Goal: Task Accomplishment & Management: Contribute content

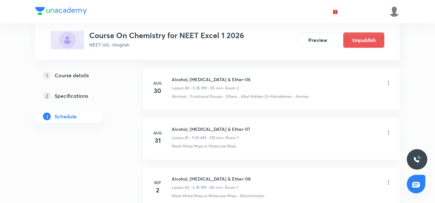
scroll to position [4287, 0]
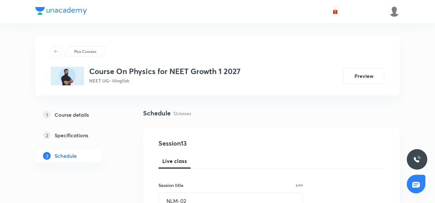
scroll to position [307, 0]
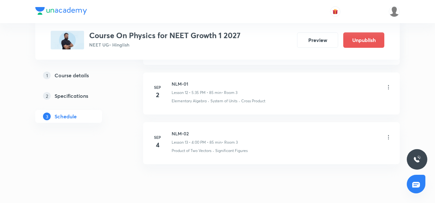
scroll to position [937, 0]
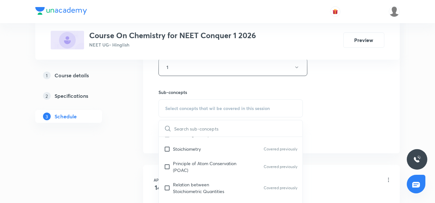
scroll to position [297, 0]
click at [196, 172] on p "Principle of Atom Conservation (POAC)" at bounding box center [205, 166] width 65 height 13
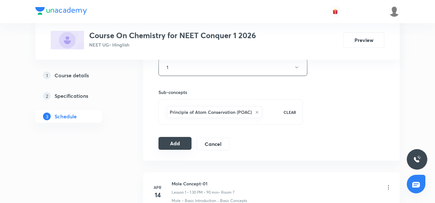
click at [177, 143] on button "Add" at bounding box center [175, 143] width 33 height 13
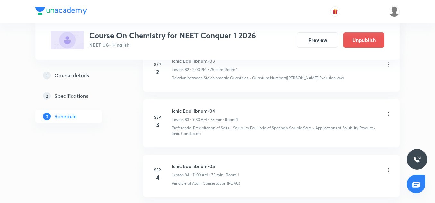
scroll to position [4288, 0]
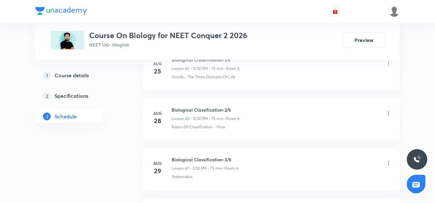
scroll to position [2761, 0]
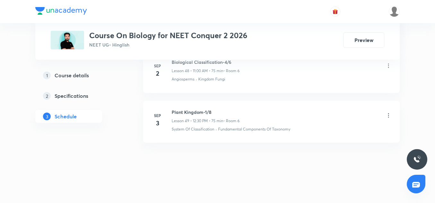
click at [192, 109] on h6 "Plant Kingdom-1/8" at bounding box center [206, 112] width 68 height 7
copy h6 "Plant Kingdom-1/8"
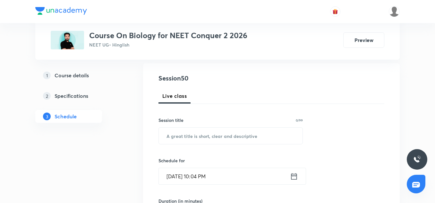
scroll to position [66, 0]
click at [188, 133] on input "text" at bounding box center [231, 135] width 144 height 16
paste input "Plant Kingdom-1/8"
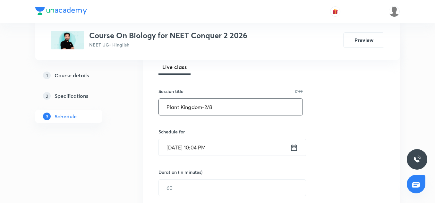
scroll to position [104, 0]
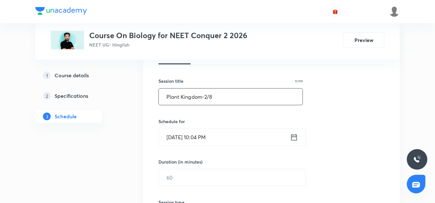
type input "Plant Kingdom-2/8"
click at [174, 140] on input "Sep 3, 2025, 10:04 PM" at bounding box center [224, 137] width 131 height 16
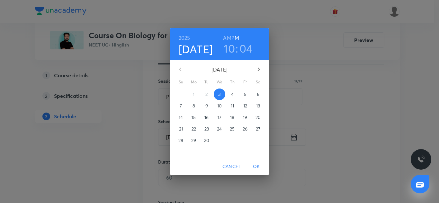
click at [232, 93] on p "4" at bounding box center [232, 94] width 3 height 6
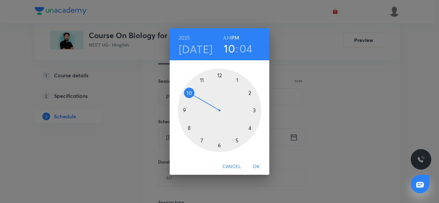
click at [251, 93] on div at bounding box center [219, 110] width 83 height 83
click at [220, 77] on div at bounding box center [219, 110] width 83 height 83
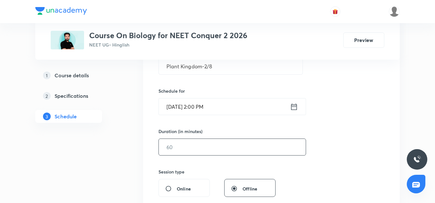
scroll to position [135, 0]
click at [191, 148] on input "text" at bounding box center [232, 147] width 147 height 16
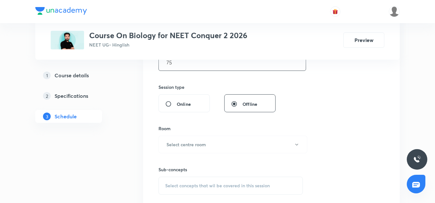
scroll to position [224, 0]
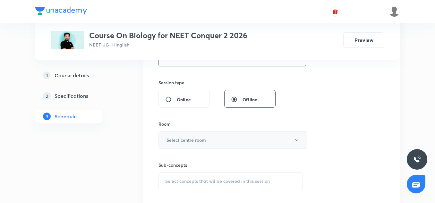
type input "75"
click at [188, 142] on h6 "Select centre room" at bounding box center [186, 140] width 39 height 7
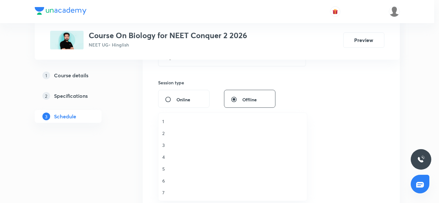
click at [166, 181] on span "6" at bounding box center [232, 181] width 141 height 7
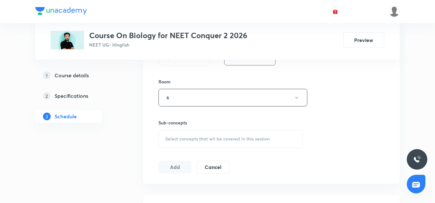
scroll to position [269, 0]
click at [189, 152] on div "Session 50 Live class Session title 17/99 Plant Kingdom-2/8 ​ Schedule for Sep …" at bounding box center [272, 20] width 226 height 301
click at [187, 136] on span "Select concepts that wil be covered in this session" at bounding box center [217, 136] width 105 height 5
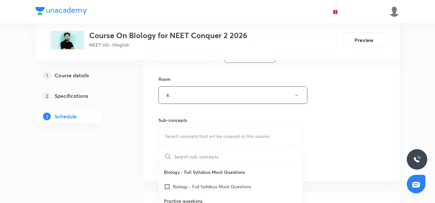
scroll to position [323, 0]
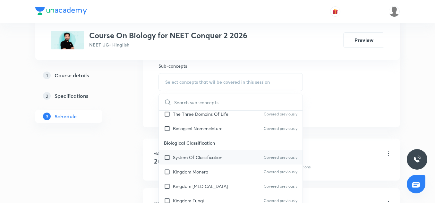
click at [196, 151] on div "System Of Classification Covered previously" at bounding box center [231, 157] width 144 height 14
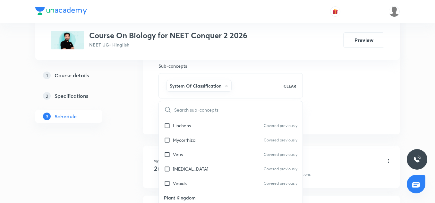
scroll to position [339, 0]
click at [185, 169] on p "Prions" at bounding box center [190, 168] width 35 height 7
checkbox input "true"
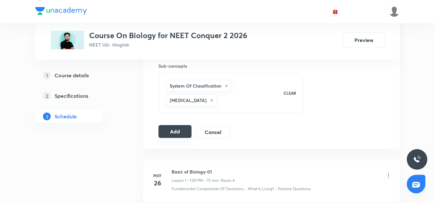
click at [168, 125] on button "Add" at bounding box center [175, 131] width 33 height 13
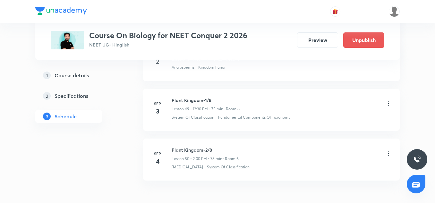
scroll to position [2516, 0]
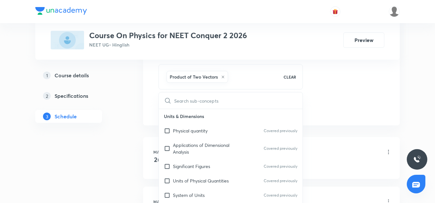
scroll to position [169, 0]
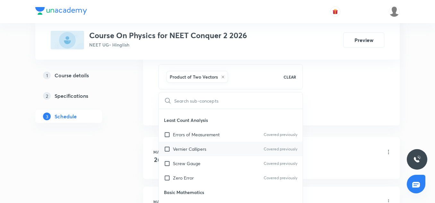
click at [185, 148] on p "Vernier Callipers" at bounding box center [189, 149] width 33 height 7
checkbox input "true"
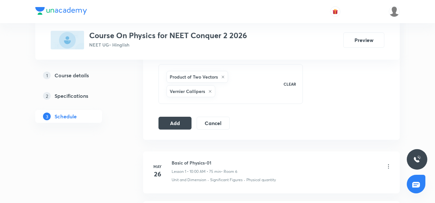
click at [183, 121] on button "Add" at bounding box center [175, 122] width 33 height 13
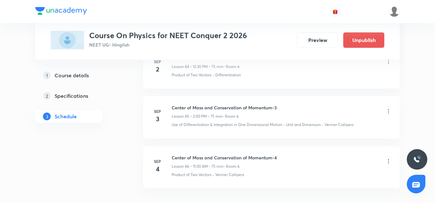
scroll to position [4341, 0]
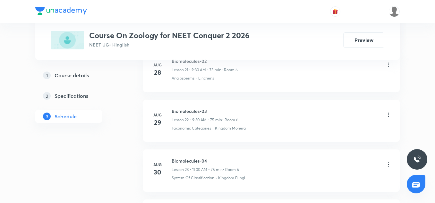
scroll to position [1558, 0]
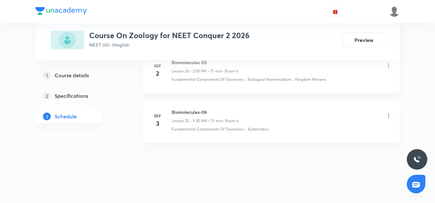
click at [192, 110] on h6 "Biomolecules-06" at bounding box center [205, 112] width 67 height 7
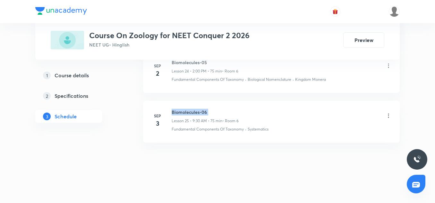
copy h6 "Biomolecules-06"
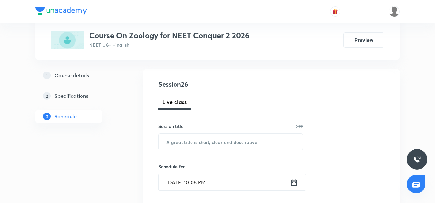
scroll to position [62, 0]
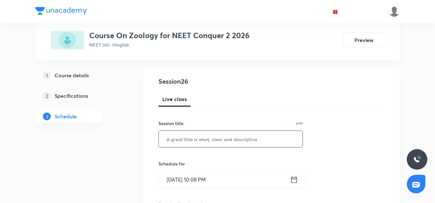
click at [201, 138] on input "text" at bounding box center [231, 139] width 144 height 16
paste input "Biomolecules-06"
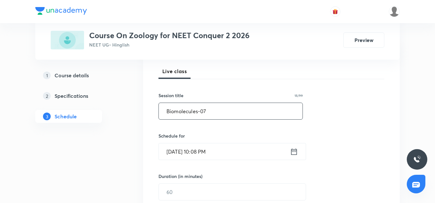
scroll to position [91, 0]
type input "Biomolecules-07"
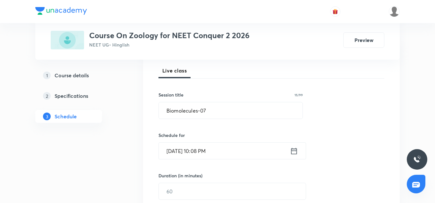
click at [176, 152] on input "Sep 3, 2025, 10:08 PM" at bounding box center [224, 151] width 131 height 16
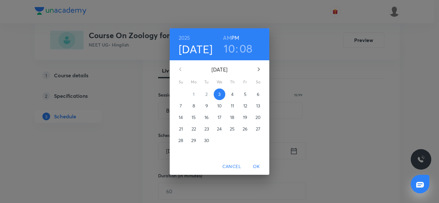
click at [232, 94] on p "4" at bounding box center [232, 94] width 3 height 6
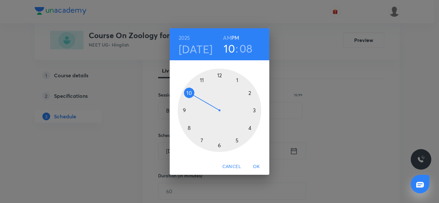
click at [179, 108] on div at bounding box center [219, 110] width 83 height 83
click at [220, 146] on div at bounding box center [219, 110] width 83 height 83
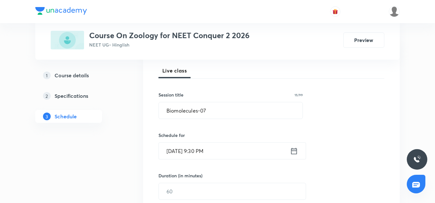
click at [229, 149] on input "[DATE] 9:30 PM" at bounding box center [224, 151] width 131 height 16
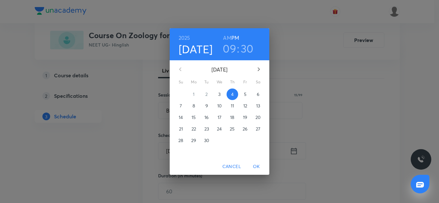
click at [227, 39] on h6 "AM" at bounding box center [227, 37] width 8 height 9
click at [261, 168] on span "OK" at bounding box center [255, 167] width 15 height 8
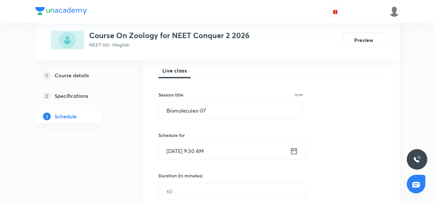
scroll to position [133, 0]
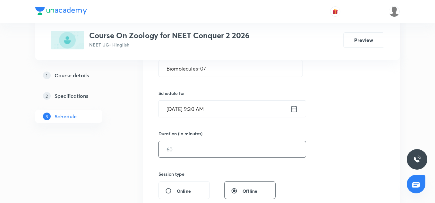
click at [185, 151] on input "text" at bounding box center [232, 149] width 147 height 16
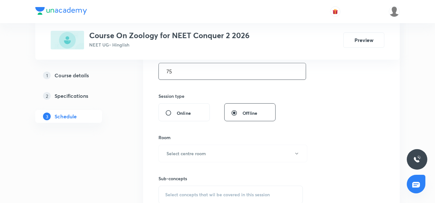
scroll to position [216, 0]
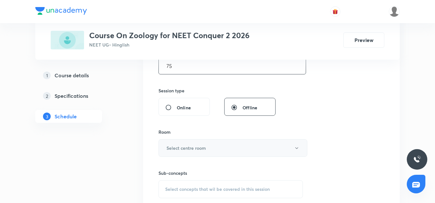
type input "75"
click at [182, 140] on button "Select centre room" at bounding box center [233, 148] width 149 height 18
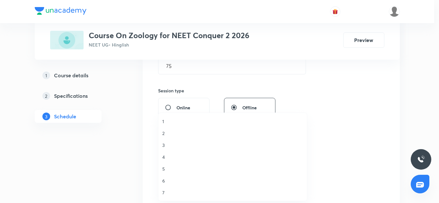
click at [166, 183] on span "6" at bounding box center [232, 181] width 141 height 7
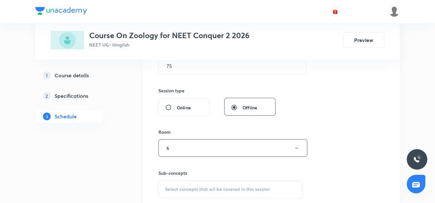
scroll to position [272, 0]
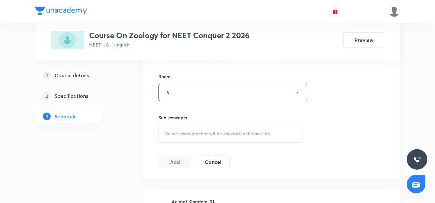
click at [188, 136] on span "Select concepts that wil be covered in this session" at bounding box center [217, 133] width 105 height 5
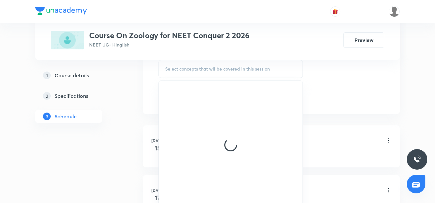
scroll to position [339, 0]
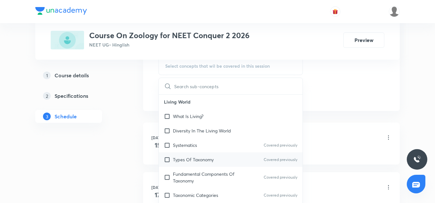
click at [199, 164] on div "Types Of Taxonomy Covered previously" at bounding box center [231, 159] width 144 height 14
checkbox input "true"
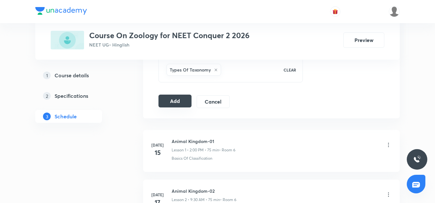
click at [180, 98] on button "Add" at bounding box center [175, 101] width 33 height 13
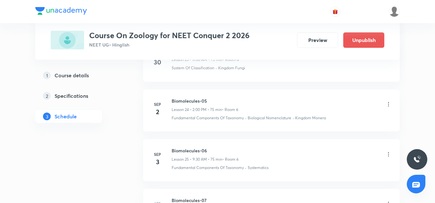
scroll to position [1313, 0]
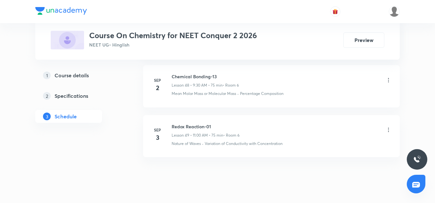
scroll to position [2784, 0]
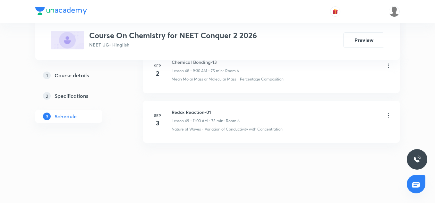
click at [195, 111] on h6 "Redox Reaction-01" at bounding box center [206, 112] width 68 height 7
copy h6 "Redox Reaction-01"
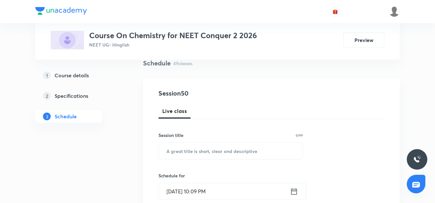
scroll to position [52, 0]
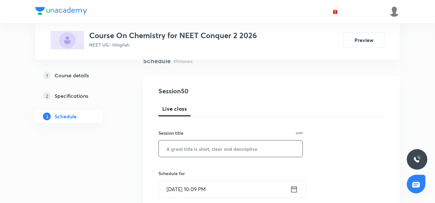
click at [187, 150] on input "text" at bounding box center [231, 149] width 144 height 16
paste input "Redox Reaction-01"
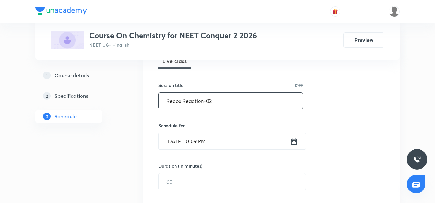
scroll to position [105, 0]
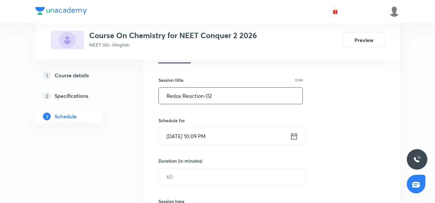
type input "Redox Reaction-02"
click at [175, 140] on input "[DATE] 10:09 PM" at bounding box center [224, 136] width 131 height 16
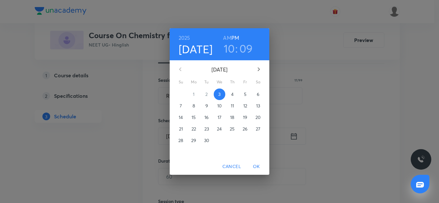
click at [230, 95] on span "4" at bounding box center [232, 94] width 12 height 6
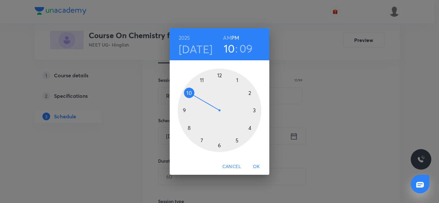
click at [219, 75] on div at bounding box center [219, 110] width 83 height 83
click at [220, 144] on div at bounding box center [219, 110] width 83 height 83
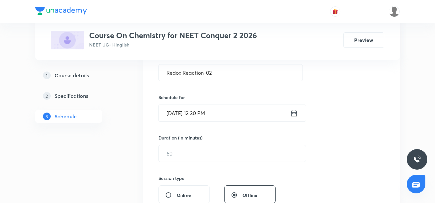
scroll to position [134, 0]
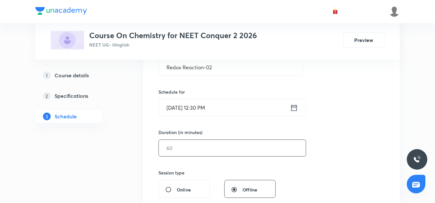
click at [196, 151] on input "text" at bounding box center [232, 148] width 147 height 16
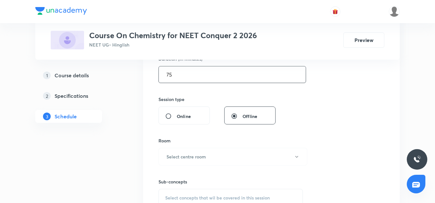
scroll to position [248, 0]
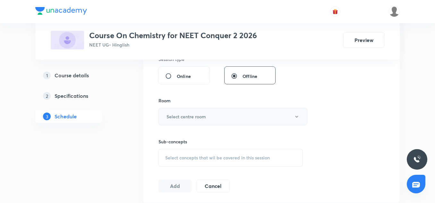
type input "75"
click at [188, 118] on h6 "Select centre room" at bounding box center [186, 116] width 39 height 7
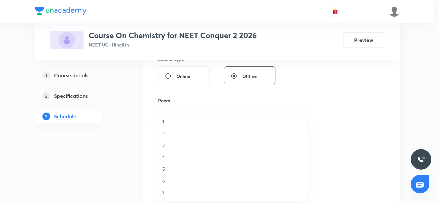
click at [172, 179] on span "6" at bounding box center [232, 181] width 141 height 7
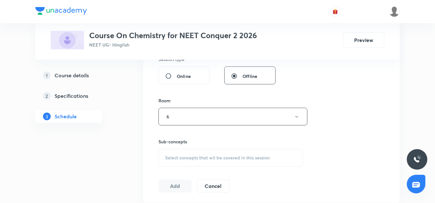
scroll to position [283, 0]
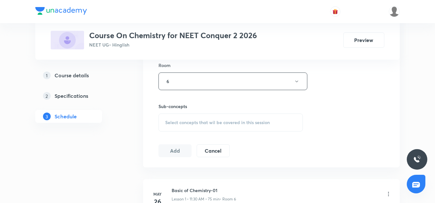
click at [203, 117] on div "Select concepts that wil be covered in this session" at bounding box center [231, 123] width 144 height 18
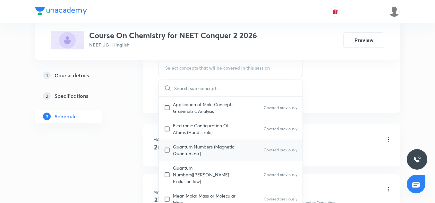
scroll to position [123, 0]
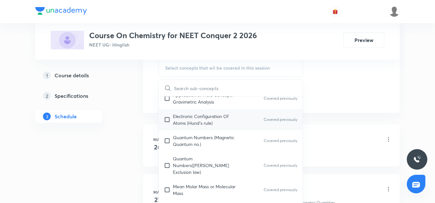
click at [192, 122] on p "Electronic Configuration Of Atoms (Hund's rule)" at bounding box center [205, 119] width 65 height 13
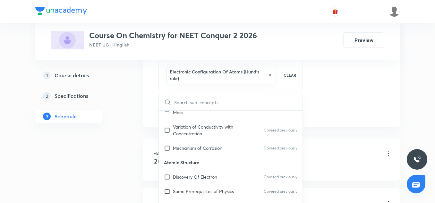
click at [197, 155] on p "Atomic Structure" at bounding box center [231, 162] width 144 height 14
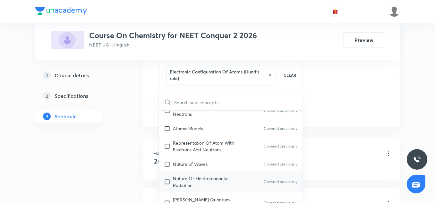
scroll to position [322, 0]
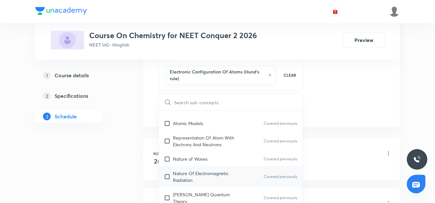
click at [197, 170] on p "Nature Of Electromagnetic Radiation" at bounding box center [205, 176] width 65 height 13
checkbox input "true"
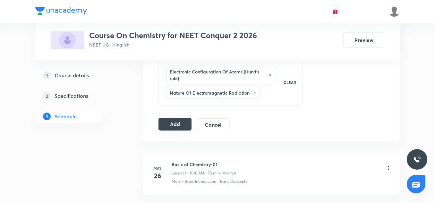
click at [186, 126] on button "Add" at bounding box center [175, 124] width 33 height 13
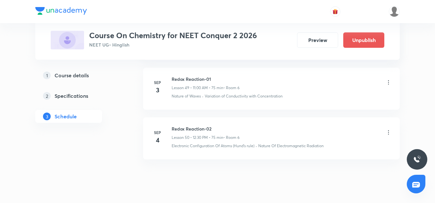
scroll to position [2539, 0]
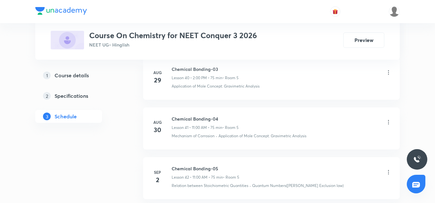
scroll to position [2496, 0]
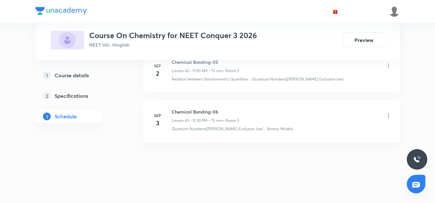
click at [203, 109] on h6 "Chemical Bonding-06" at bounding box center [206, 112] width 68 height 7
copy h6 "Chemical Bonding-06"
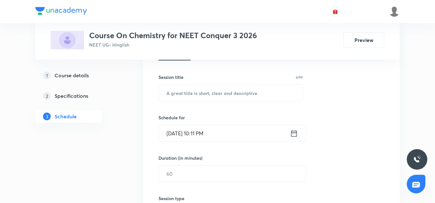
scroll to position [109, 0]
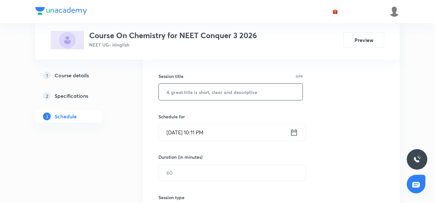
click at [186, 95] on input "text" at bounding box center [231, 92] width 144 height 16
paste input "Chemical Bonding-06"
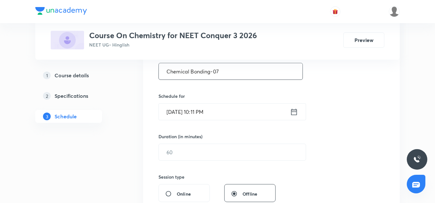
scroll to position [144, 0]
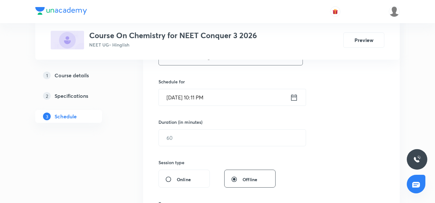
type input "Chemical Bonding-07"
click at [174, 105] on input "[DATE] 10:11 PM" at bounding box center [224, 97] width 131 height 16
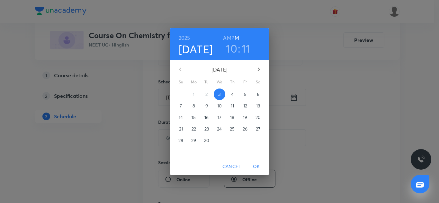
click at [229, 92] on span "4" at bounding box center [232, 94] width 12 height 6
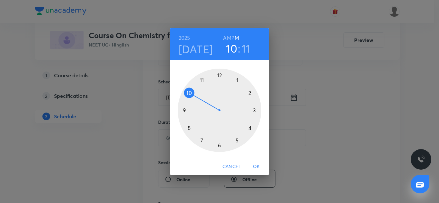
click at [183, 109] on div at bounding box center [219, 110] width 83 height 83
click at [218, 142] on div at bounding box center [219, 110] width 83 height 83
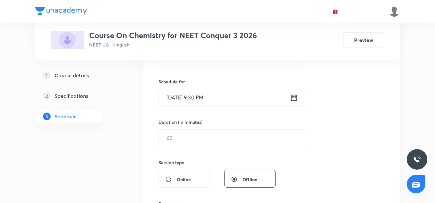
click at [234, 99] on input "[DATE] 9:30 PM" at bounding box center [224, 97] width 131 height 16
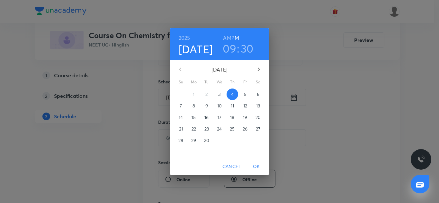
click at [229, 36] on h6 "AM" at bounding box center [227, 37] width 8 height 9
click at [255, 163] on span "OK" at bounding box center [255, 167] width 15 height 8
click at [246, 161] on button "OK" at bounding box center [256, 167] width 21 height 12
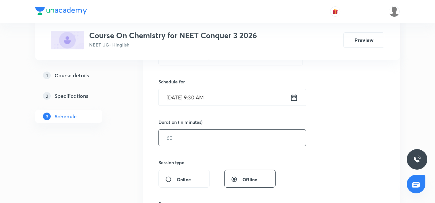
click at [199, 145] on input "text" at bounding box center [232, 138] width 147 height 16
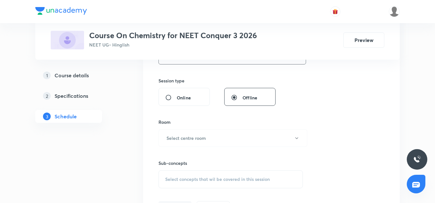
scroll to position [227, 0]
type input "75"
click at [195, 140] on h6 "Select centre room" at bounding box center [186, 137] width 39 height 7
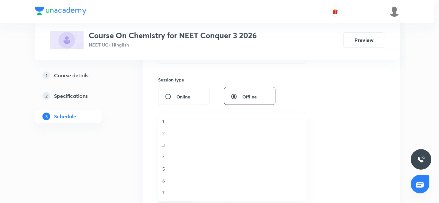
click at [163, 166] on span "5" at bounding box center [232, 169] width 141 height 7
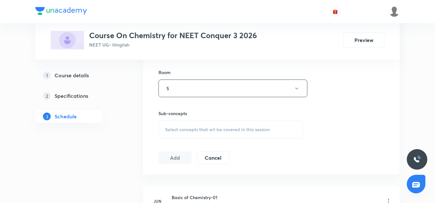
scroll to position [278, 0]
click at [188, 131] on div "Select concepts that wil be covered in this session" at bounding box center [231, 128] width 144 height 18
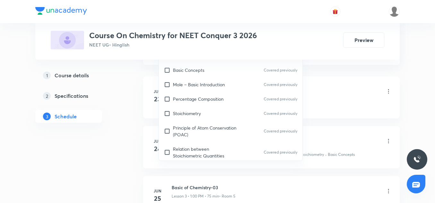
scroll to position [387, 0]
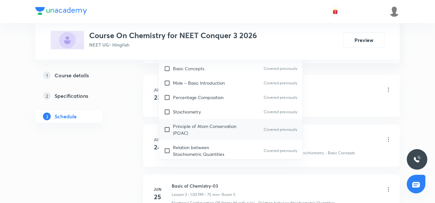
click at [194, 126] on p "Principle of Atom Conservation (POAC)" at bounding box center [205, 129] width 65 height 13
checkbox input "true"
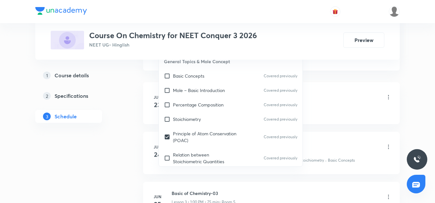
click at [322, 120] on li "[DATE] Basic of Chemistry-01 Lesson 1 • 1:00 PM • 75 min • Room 7 Mole – Basic …" at bounding box center [271, 103] width 257 height 42
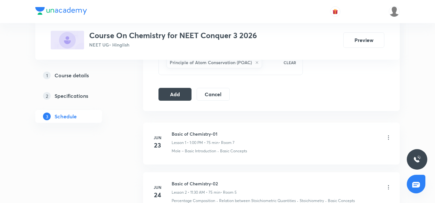
scroll to position [345, 0]
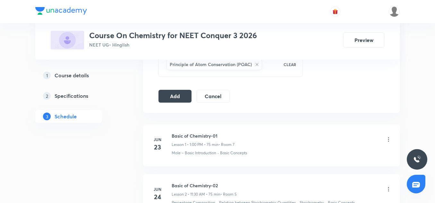
click at [185, 93] on button "Add" at bounding box center [175, 95] width 33 height 13
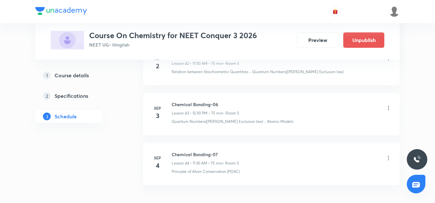
scroll to position [2208, 0]
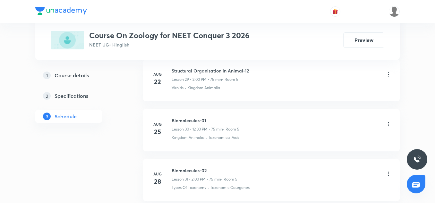
scroll to position [2007, 0]
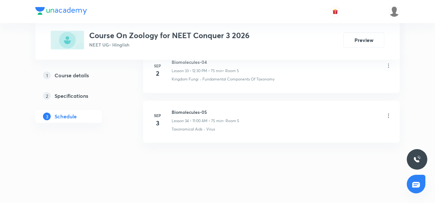
click at [198, 113] on h6 "Biomolecules-05" at bounding box center [206, 112] width 68 height 7
copy h6 "Biomolecules-05"
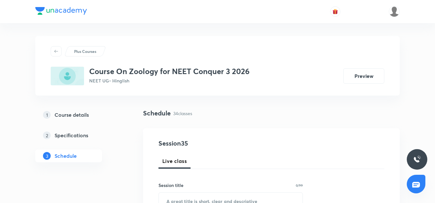
scroll to position [104, 0]
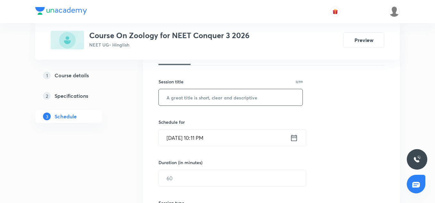
click at [186, 103] on input "text" at bounding box center [231, 97] width 144 height 16
paste input "Biomolecules-05"
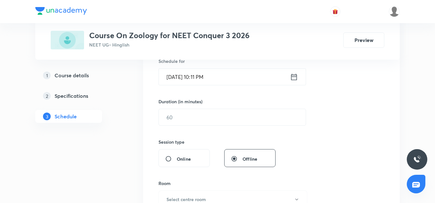
scroll to position [165, 0]
type input "Biomolecules-06"
click at [176, 78] on input "Sep 3, 2025, 10:11 PM" at bounding box center [224, 76] width 131 height 16
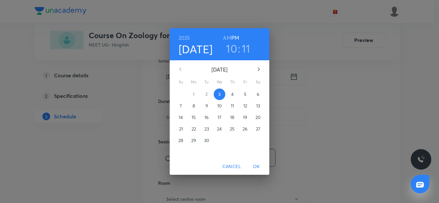
click at [232, 93] on p "4" at bounding box center [232, 94] width 3 height 6
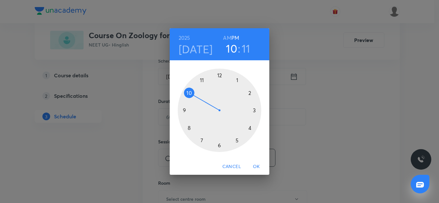
click at [203, 81] on div at bounding box center [219, 110] width 83 height 83
click at [219, 76] on div at bounding box center [219, 110] width 83 height 83
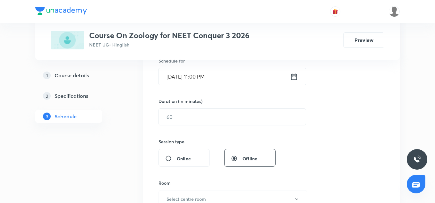
click at [235, 75] on input "[DATE] 11:00 PM" at bounding box center [224, 76] width 131 height 16
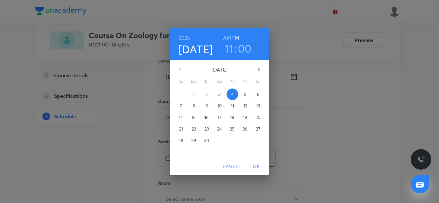
click at [227, 37] on h6 "AM" at bounding box center [227, 37] width 8 height 9
click at [257, 168] on span "OK" at bounding box center [255, 167] width 15 height 8
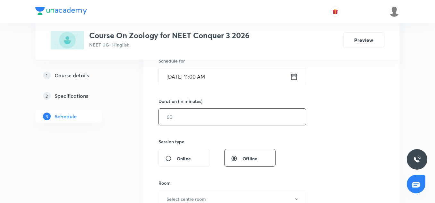
click at [177, 119] on input "text" at bounding box center [232, 117] width 147 height 16
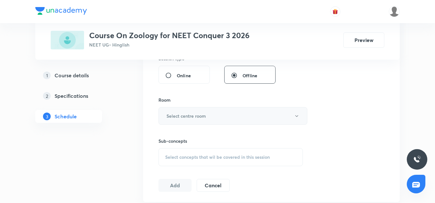
scroll to position [248, 0]
type input "75"
click at [186, 118] on h6 "Select centre room" at bounding box center [186, 115] width 39 height 7
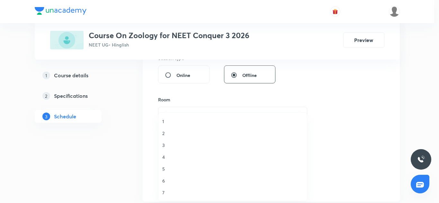
click at [167, 169] on span "5" at bounding box center [232, 169] width 141 height 7
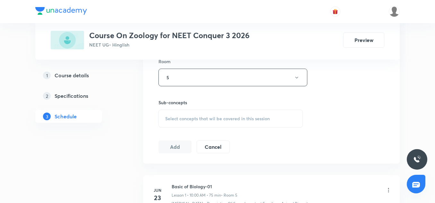
click at [184, 118] on span "Select concepts that wil be covered in this session" at bounding box center [217, 118] width 105 height 5
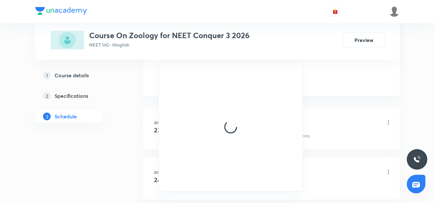
scroll to position [355, 0]
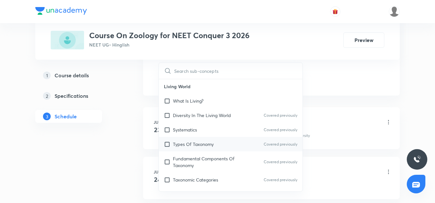
click at [200, 141] on p "Types Of Taxonomy" at bounding box center [193, 144] width 41 height 7
checkbox input "true"
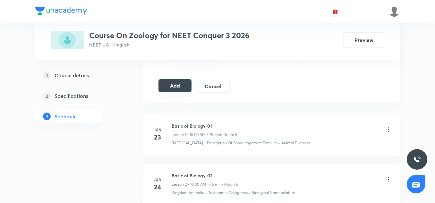
click at [177, 85] on button "Add" at bounding box center [175, 85] width 33 height 13
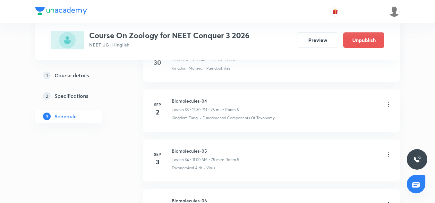
scroll to position [1762, 0]
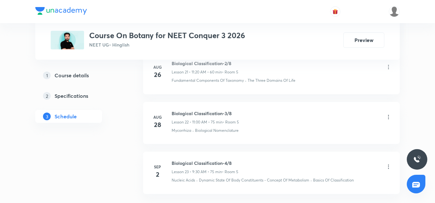
scroll to position [1465, 0]
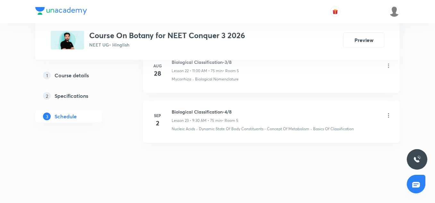
click at [219, 111] on h6 "Biological Classification-4/8" at bounding box center [205, 112] width 67 height 7
copy h6 "Biological Classification-4/8"
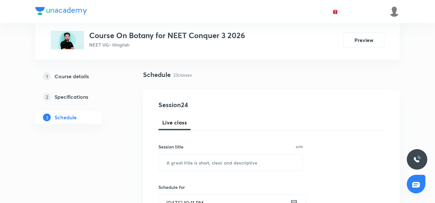
scroll to position [36, 0]
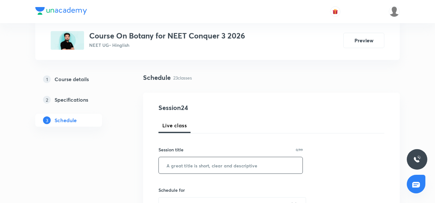
paste input "Biological Classification-4/8"
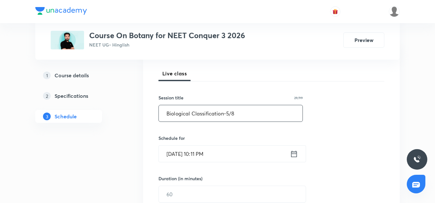
scroll to position [107, 0]
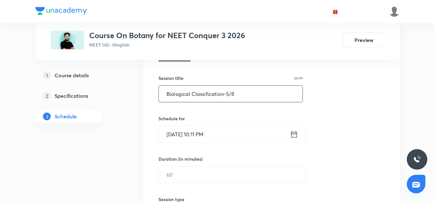
type input "Biological Classification-5/8"
click at [164, 133] on input "[DATE] 10:11 PM" at bounding box center [224, 134] width 131 height 16
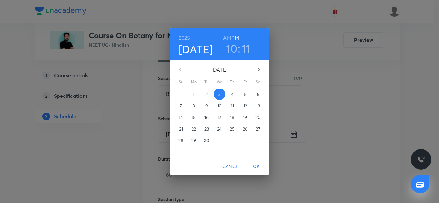
click at [231, 95] on p "4" at bounding box center [232, 94] width 3 height 6
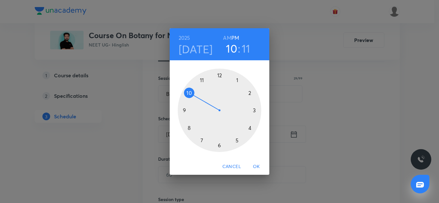
click at [220, 76] on div at bounding box center [219, 110] width 83 height 83
click at [217, 145] on div at bounding box center [219, 110] width 83 height 83
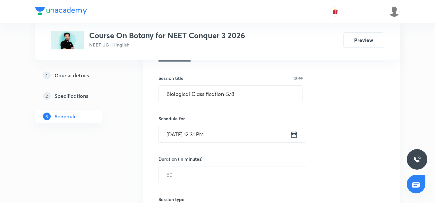
scroll to position [120, 0]
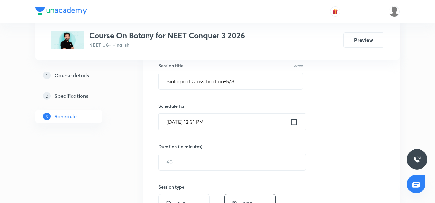
click at [217, 127] on input "Sep 4, 2025, 12:31 PM" at bounding box center [224, 122] width 131 height 16
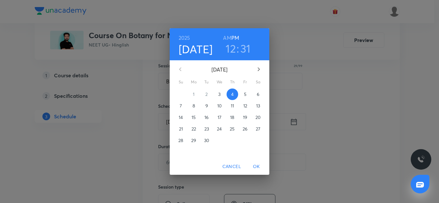
click at [240, 48] on h3 "31" at bounding box center [245, 48] width 10 height 13
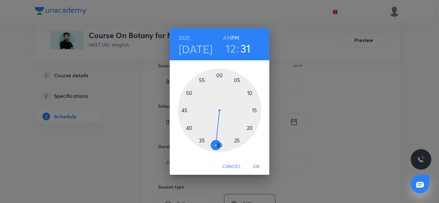
click at [219, 145] on div at bounding box center [219, 110] width 83 height 83
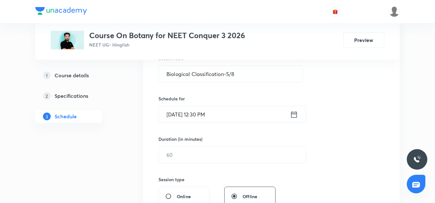
scroll to position [128, 0]
click at [187, 147] on input "text" at bounding box center [232, 154] width 147 height 16
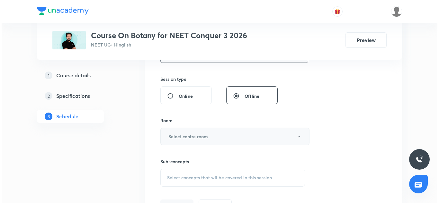
scroll to position [228, 0]
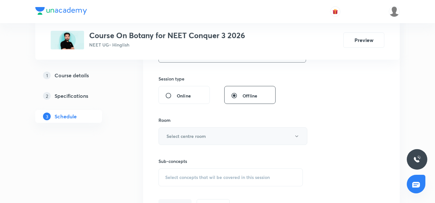
type input "75"
click at [192, 138] on h6 "Select centre room" at bounding box center [186, 136] width 39 height 7
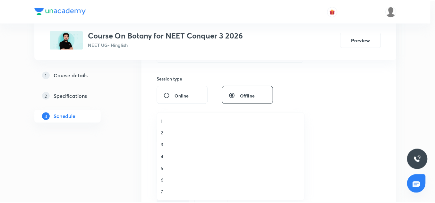
scroll to position [0, 0]
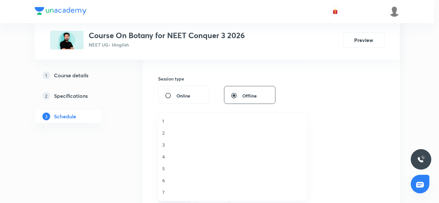
click at [166, 167] on span "5" at bounding box center [232, 168] width 141 height 7
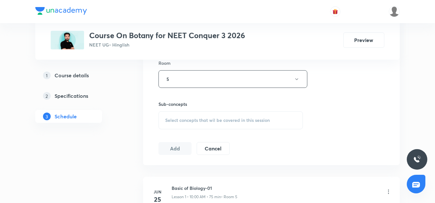
scroll to position [286, 0]
click at [185, 126] on div "Select concepts that wil be covered in this session" at bounding box center [231, 119] width 144 height 18
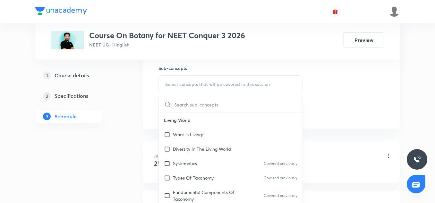
scroll to position [353, 0]
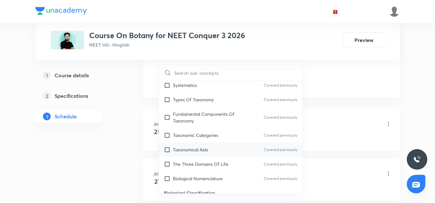
click at [191, 144] on div "Taxonomical Aids Covered previously" at bounding box center [231, 150] width 144 height 14
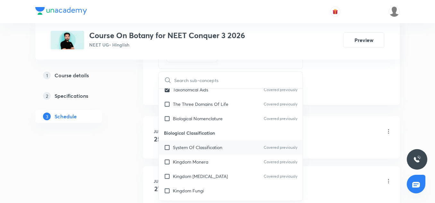
click at [191, 146] on p "System Of Classification" at bounding box center [197, 147] width 49 height 7
checkbox input "true"
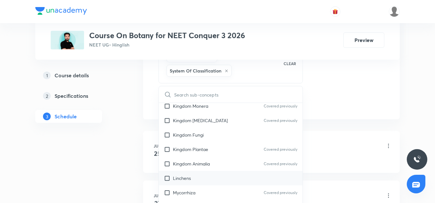
click at [192, 175] on div "Linchens" at bounding box center [231, 178] width 144 height 14
checkbox input "true"
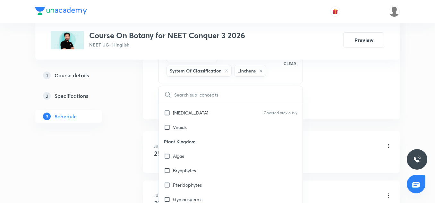
scroll to position [299, 0]
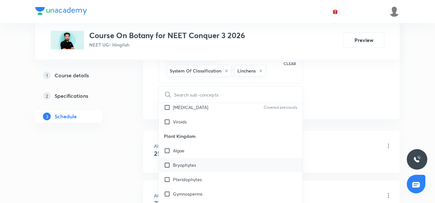
click at [195, 170] on div "Bryophytes" at bounding box center [231, 165] width 144 height 14
checkbox input "true"
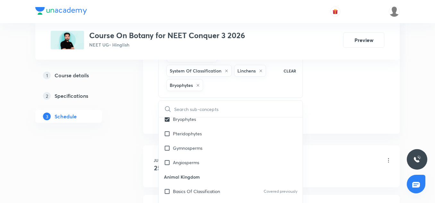
scroll to position [361, 0]
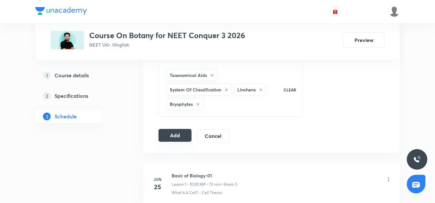
scroll to position [334, 0]
click at [179, 140] on button "Add" at bounding box center [175, 135] width 33 height 13
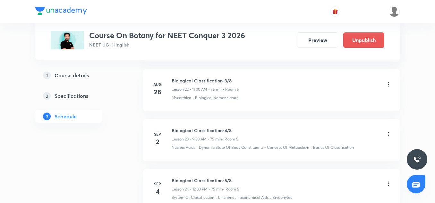
scroll to position [1219, 0]
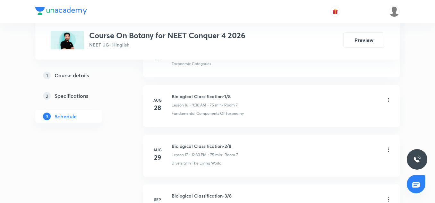
scroll to position [1209, 0]
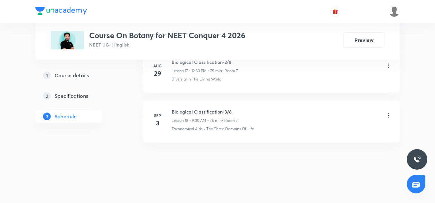
click at [194, 112] on h6 "Biological Classification-3/8" at bounding box center [205, 112] width 66 height 7
copy h6 "Biological Classification-3/8"
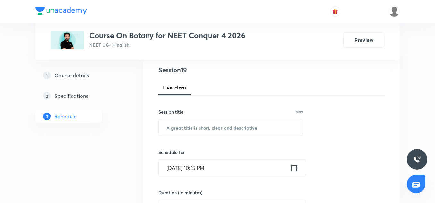
scroll to position [74, 0]
click at [196, 132] on input "text" at bounding box center [231, 126] width 144 height 16
paste input "Biological Classification-3/8"
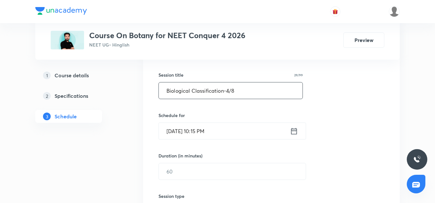
scroll to position [116, 0]
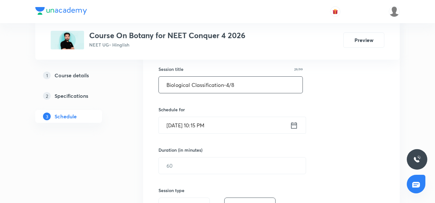
type input "Biological Classification-4/8"
click at [175, 124] on input "[DATE] 10:15 PM" at bounding box center [224, 125] width 131 height 16
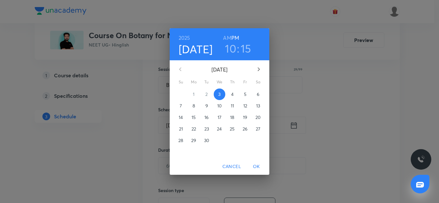
click at [233, 94] on p "4" at bounding box center [232, 94] width 3 height 6
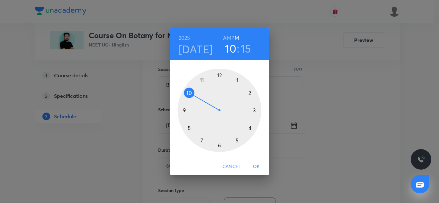
click at [202, 81] on div at bounding box center [219, 110] width 83 height 83
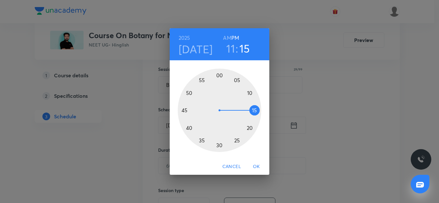
click at [218, 74] on div at bounding box center [219, 110] width 83 height 83
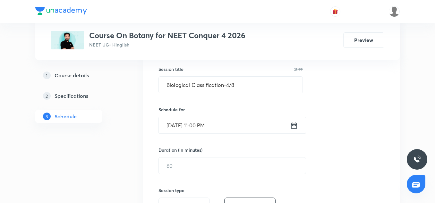
click at [231, 119] on input "[DATE] 11:00 PM" at bounding box center [224, 125] width 131 height 16
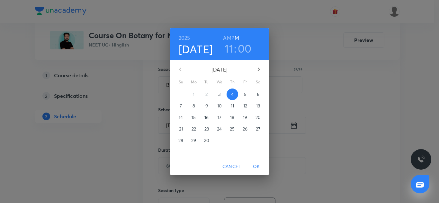
click at [225, 41] on h6 "AM" at bounding box center [227, 37] width 8 height 9
click at [260, 168] on span "OK" at bounding box center [255, 167] width 15 height 8
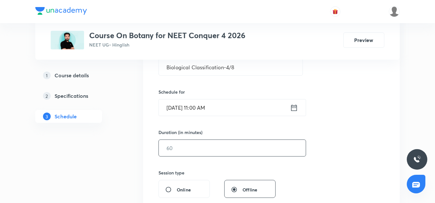
scroll to position [135, 0]
click at [196, 147] on input "text" at bounding box center [232, 147] width 147 height 16
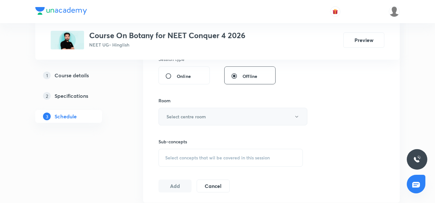
scroll to position [248, 0]
type input "75"
click at [186, 111] on button "Select centre room" at bounding box center [233, 117] width 149 height 18
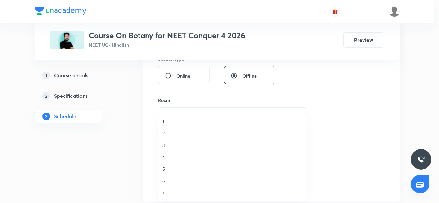
click at [162, 192] on span "7" at bounding box center [232, 192] width 141 height 7
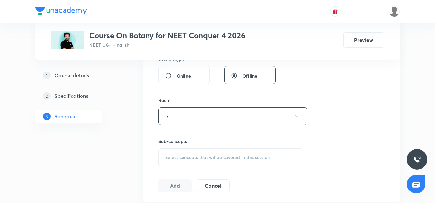
scroll to position [297, 0]
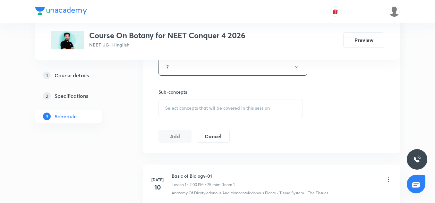
click at [179, 110] on span "Select concepts that wil be covered in this session" at bounding box center [217, 108] width 105 height 5
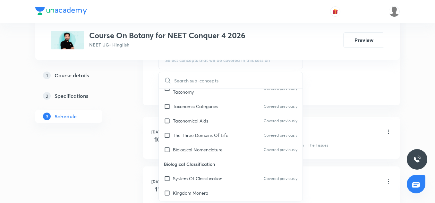
scroll to position [84, 0]
click at [196, 148] on p "Biological Nomenclature" at bounding box center [198, 148] width 50 height 7
checkbox input "true"
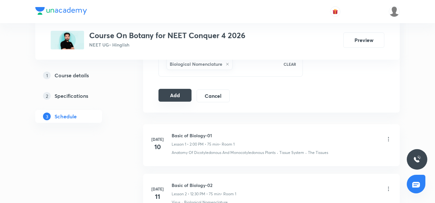
click at [183, 94] on button "Add" at bounding box center [175, 95] width 33 height 13
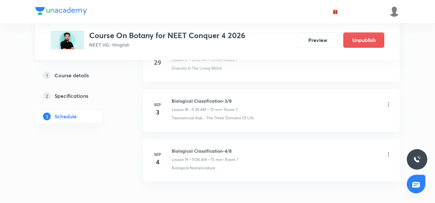
scroll to position [964, 0]
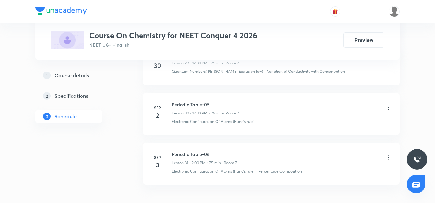
scroll to position [1863, 0]
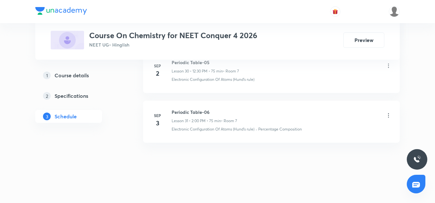
click at [195, 112] on h6 "Periodic Table-06" at bounding box center [204, 112] width 65 height 7
copy h6 "Periodic Table-06"
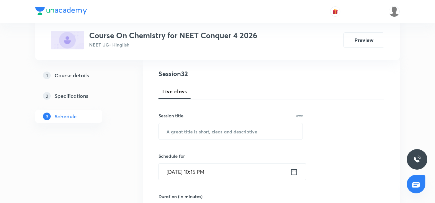
scroll to position [70, 0]
click at [191, 137] on input "text" at bounding box center [231, 131] width 144 height 16
paste input "Periodic Table-06"
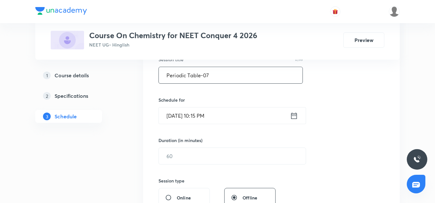
scroll to position [126, 0]
type input "Periodic Table-07"
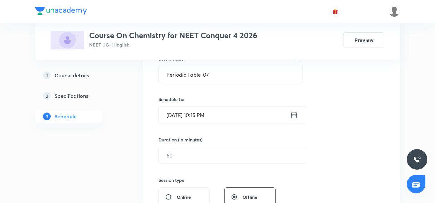
click at [176, 113] on input "[DATE] 10:15 PM" at bounding box center [224, 115] width 131 height 16
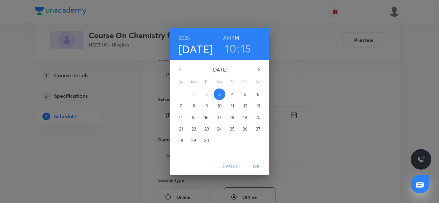
click at [232, 95] on p "4" at bounding box center [232, 94] width 3 height 6
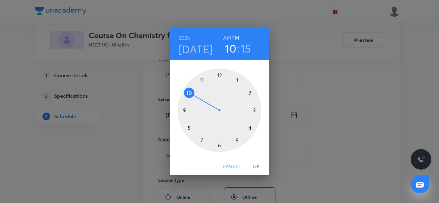
click at [250, 92] on div at bounding box center [219, 110] width 83 height 83
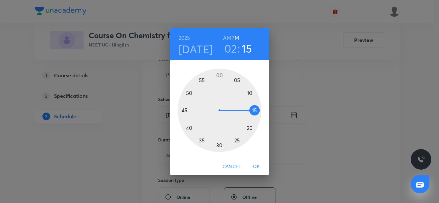
click at [219, 76] on div at bounding box center [219, 110] width 83 height 83
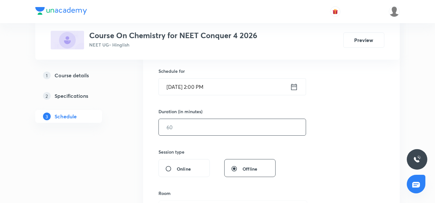
scroll to position [155, 0]
click at [187, 132] on input "text" at bounding box center [232, 127] width 147 height 16
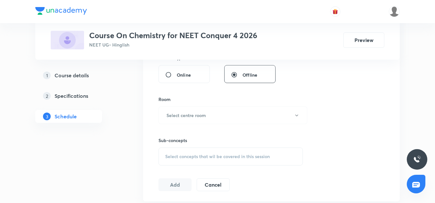
scroll to position [252, 0]
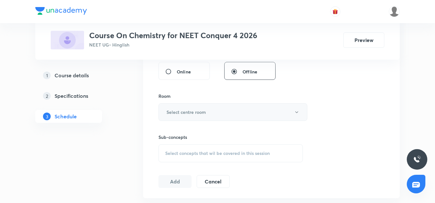
type input "75"
click at [184, 116] on button "Select centre room" at bounding box center [233, 112] width 149 height 18
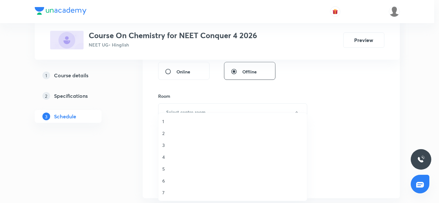
click at [172, 192] on span "7" at bounding box center [232, 192] width 141 height 7
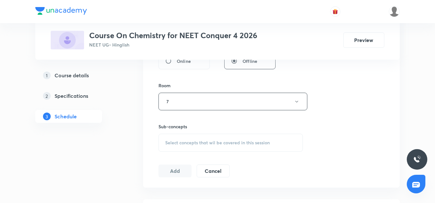
scroll to position [263, 0]
click at [193, 143] on span "Select concepts that wil be covered in this session" at bounding box center [217, 142] width 105 height 5
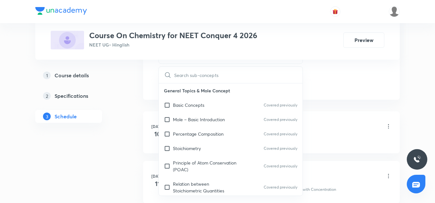
scroll to position [351, 0]
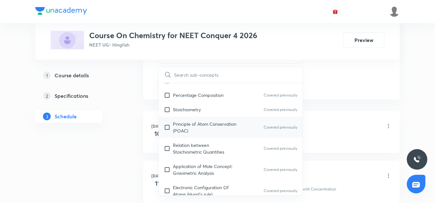
click at [202, 123] on p "Principle of Atom Conservation (POAC)" at bounding box center [205, 127] width 65 height 13
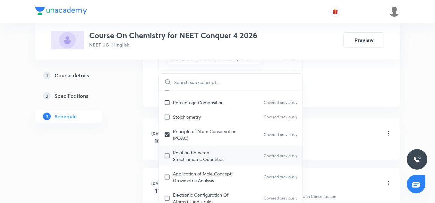
scroll to position [91, 0]
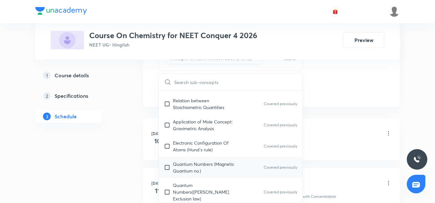
click at [205, 167] on p "Quantum Numbers (Magnetic Quantum no.)" at bounding box center [205, 167] width 65 height 13
checkbox input "true"
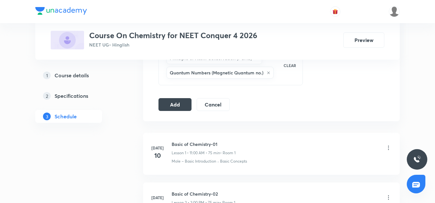
click at [173, 103] on button "Add" at bounding box center [175, 104] width 33 height 13
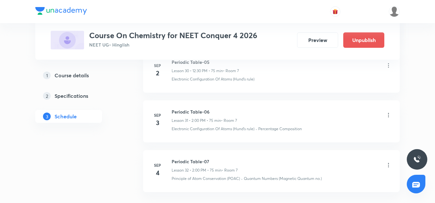
scroll to position [1617, 0]
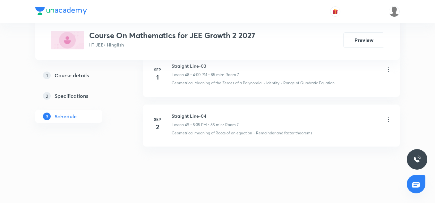
scroll to position [2785, 0]
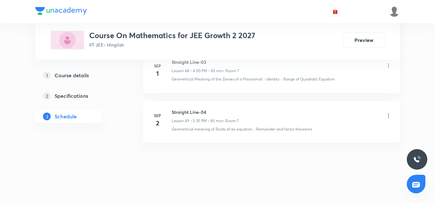
click at [195, 110] on h6 "Straight Line-04" at bounding box center [205, 112] width 67 height 7
copy h6 "Straight Line-04"
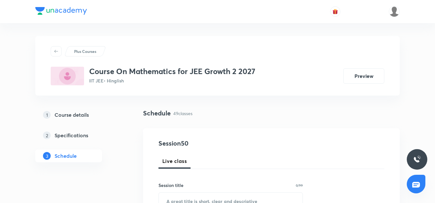
scroll to position [61, 0]
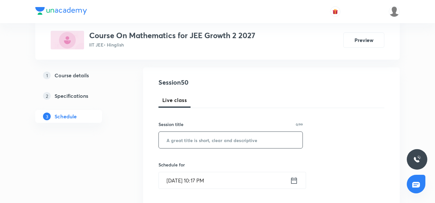
click at [195, 135] on input "text" at bounding box center [231, 140] width 144 height 16
paste input "Straight Line-04"
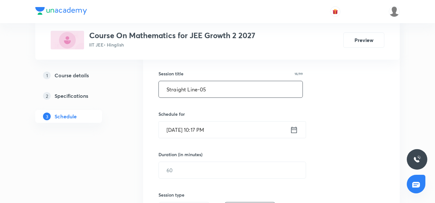
scroll to position [112, 0]
type input "Straight Line-05"
click at [173, 134] on input "Sep 3, 2025, 10:17 PM" at bounding box center [224, 129] width 131 height 16
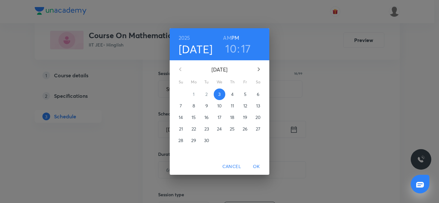
click at [231, 97] on p "4" at bounding box center [232, 94] width 3 height 6
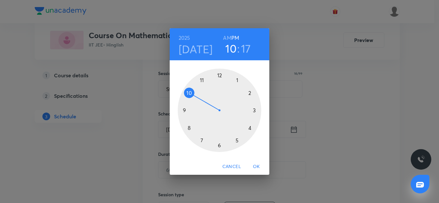
click at [250, 128] on div at bounding box center [219, 110] width 83 height 83
click at [220, 75] on div at bounding box center [219, 110] width 83 height 83
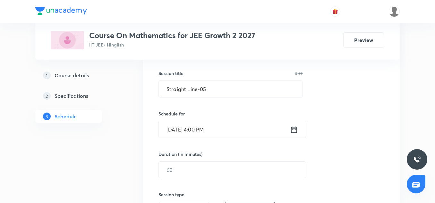
scroll to position [138, 0]
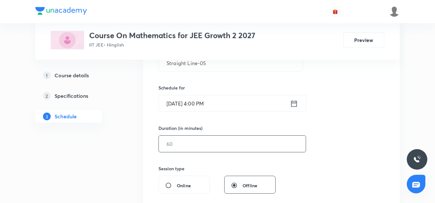
click at [195, 140] on input "text" at bounding box center [232, 144] width 147 height 16
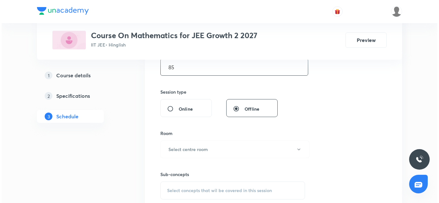
scroll to position [215, 0]
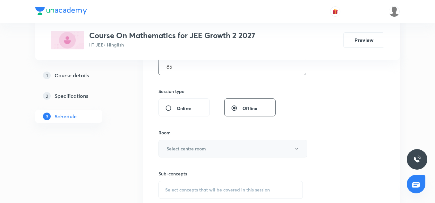
type input "85"
click at [182, 144] on button "Select centre room" at bounding box center [233, 149] width 149 height 18
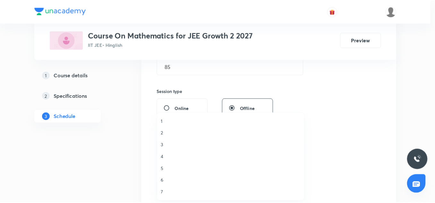
scroll to position [0, 0]
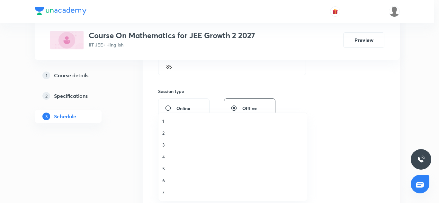
click at [169, 191] on span "7" at bounding box center [232, 192] width 141 height 7
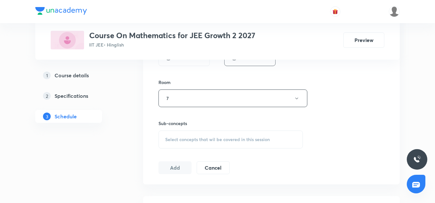
scroll to position [266, 0]
click at [176, 130] on div "Select concepts that wil be covered in this session" at bounding box center [231, 139] width 144 height 18
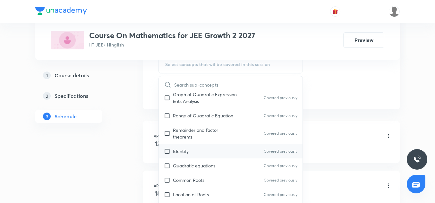
scroll to position [178, 0]
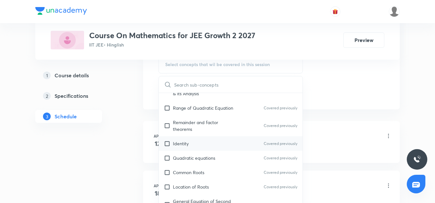
click at [190, 141] on div "Identity Covered previously" at bounding box center [231, 143] width 144 height 14
checkbox input "true"
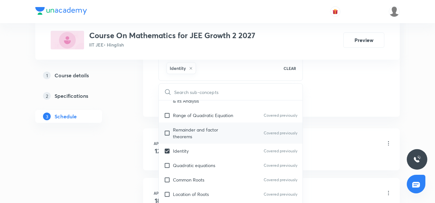
click at [186, 128] on p "Remainder and factor theorems" at bounding box center [205, 132] width 65 height 13
checkbox input "true"
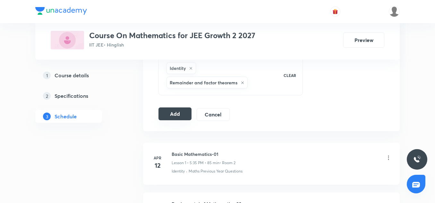
click at [174, 115] on button "Add" at bounding box center [175, 114] width 33 height 13
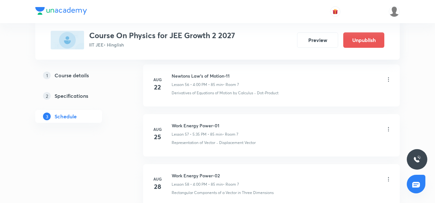
scroll to position [3444, 0]
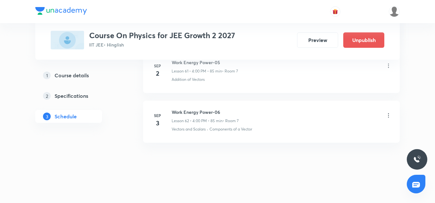
click at [196, 110] on h6 "Work Energy Power-06" at bounding box center [205, 112] width 67 height 7
copy h6 "Work Energy Power-06"
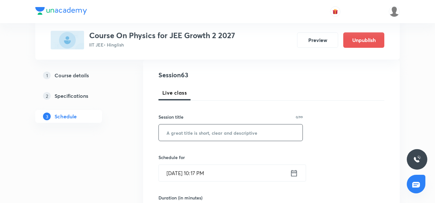
scroll to position [68, 0]
click at [196, 128] on input "text" at bounding box center [231, 133] width 144 height 16
paste input "Work Energy Power-06"
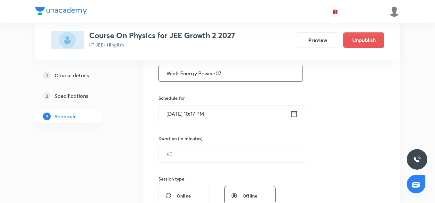
scroll to position [128, 0]
type input "Work Energy Power-07"
click at [176, 112] on input "Sep 3, 2025, 10:17 PM" at bounding box center [224, 113] width 131 height 16
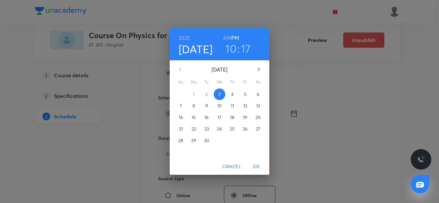
click at [232, 93] on p "4" at bounding box center [232, 94] width 3 height 6
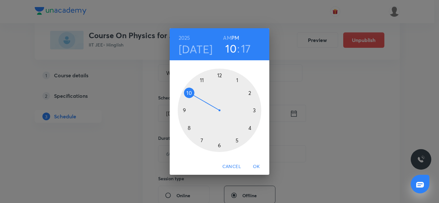
click at [237, 140] on div at bounding box center [219, 110] width 83 height 83
click at [203, 141] on div at bounding box center [219, 110] width 83 height 83
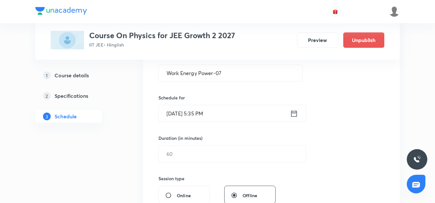
scroll to position [160, 0]
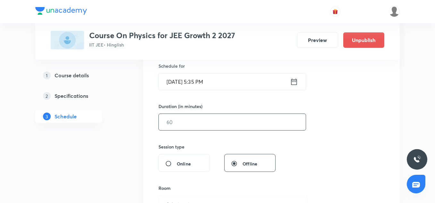
click at [177, 129] on input "text" at bounding box center [232, 122] width 147 height 16
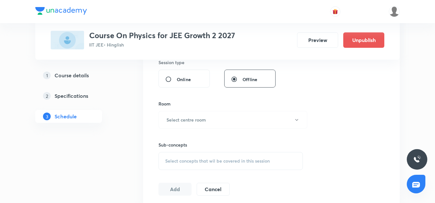
scroll to position [245, 0]
type input "85"
click at [188, 108] on div "Room Select centre room" at bounding box center [231, 114] width 144 height 28
click at [189, 119] on h6 "Select centre room" at bounding box center [186, 119] width 39 height 7
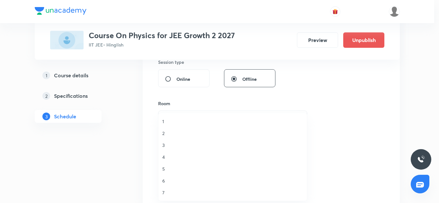
click at [175, 189] on li "7" at bounding box center [232, 193] width 148 height 12
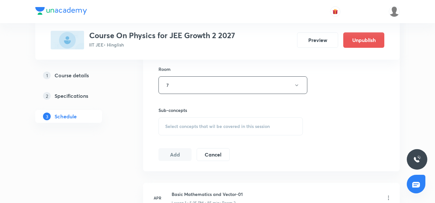
click at [194, 131] on div "Select concepts that wil be covered in this session" at bounding box center [231, 126] width 144 height 18
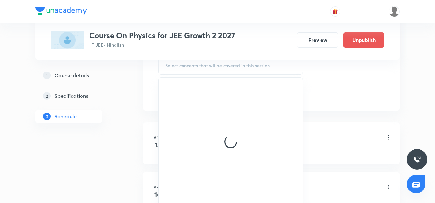
scroll to position [342, 0]
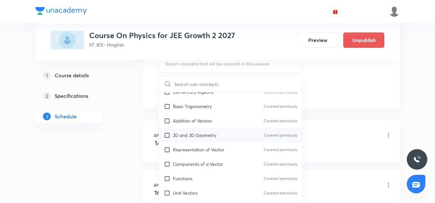
click at [194, 137] on p "2D and 3D Geometry" at bounding box center [194, 135] width 43 height 7
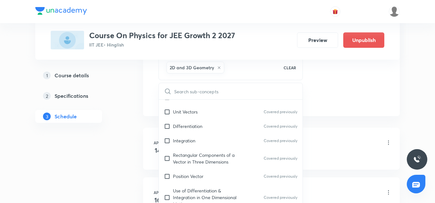
scroll to position [171, 0]
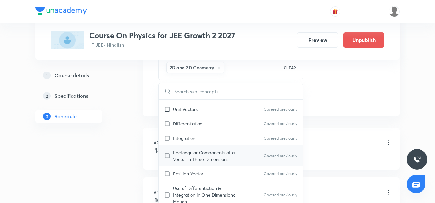
click at [186, 150] on p "Rectangular Components of a Vector in Three Dimensions" at bounding box center [205, 155] width 65 height 13
checkbox input "true"
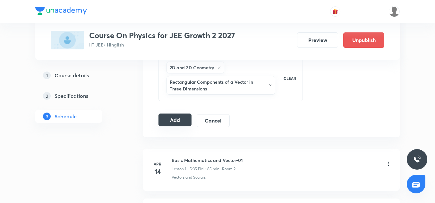
click at [175, 120] on button "Add" at bounding box center [175, 120] width 33 height 13
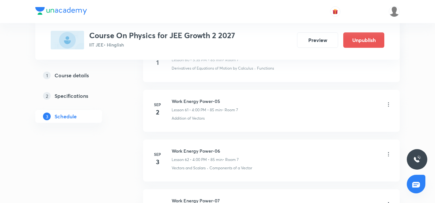
scroll to position [3199, 0]
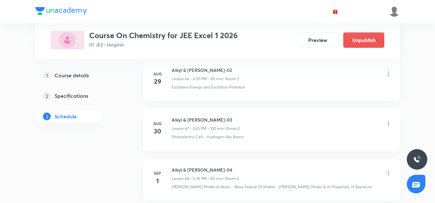
scroll to position [3776, 0]
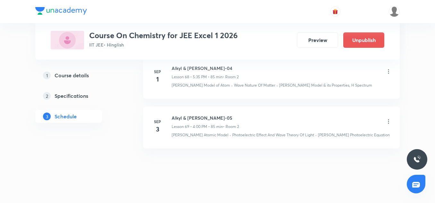
click at [196, 115] on h6 "Alkyl & [PERSON_NAME]-05" at bounding box center [205, 118] width 67 height 7
copy h6 "Alkyl & [PERSON_NAME]-05"
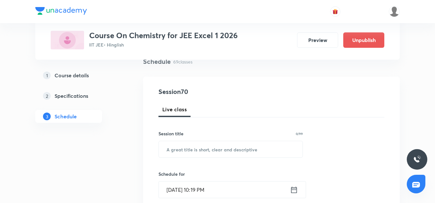
scroll to position [54, 0]
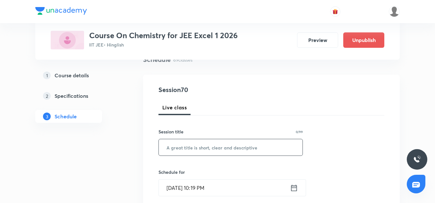
click at [197, 144] on input "text" at bounding box center [231, 147] width 144 height 16
paste input "Alkyl & Aryl Halide-05"
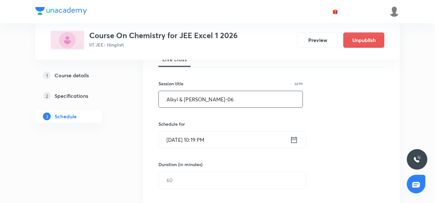
scroll to position [102, 0]
type input "Alkyl & Aryl Halide-06"
click at [174, 137] on input "[DATE] 10:19 PM" at bounding box center [224, 139] width 131 height 16
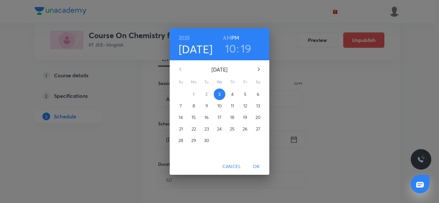
click at [231, 94] on p "4" at bounding box center [232, 94] width 3 height 6
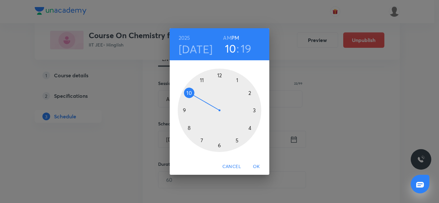
click at [250, 129] on div at bounding box center [219, 110] width 83 height 83
click at [220, 77] on div at bounding box center [219, 110] width 83 height 83
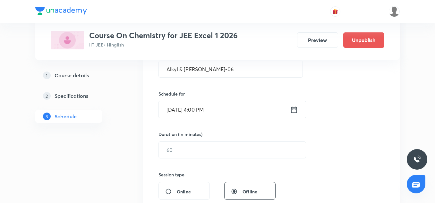
scroll to position [133, 0]
click at [191, 145] on input "text" at bounding box center [232, 149] width 147 height 16
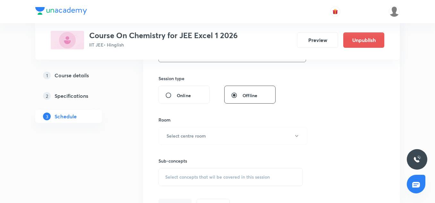
scroll to position [229, 0]
type input "85"
click at [185, 134] on h6 "Select centre room" at bounding box center [186, 135] width 39 height 7
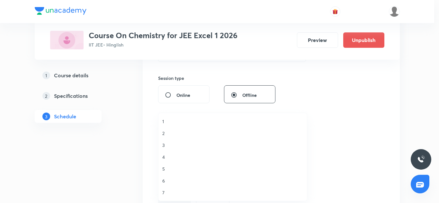
click at [162, 139] on li "2" at bounding box center [232, 133] width 148 height 12
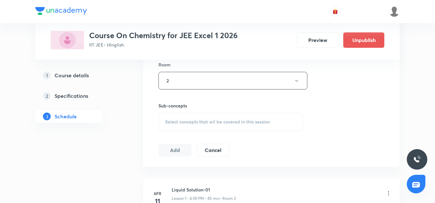
click at [185, 130] on div "Select concepts that wil be covered in this session" at bounding box center [231, 122] width 144 height 18
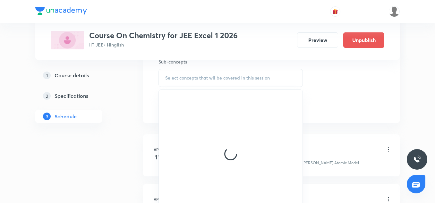
scroll to position [364, 0]
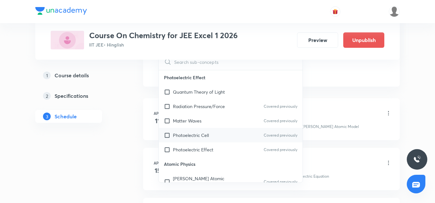
click at [194, 139] on div "Photoelectric Cell Covered previously" at bounding box center [231, 135] width 144 height 14
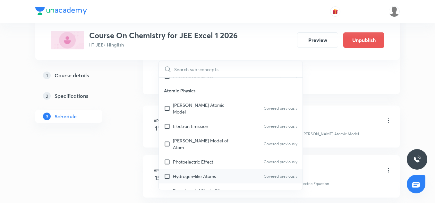
scroll to position [91, 0]
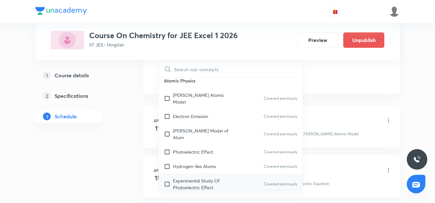
click at [195, 178] on p "Experimental Study Of Photoelectric Effect" at bounding box center [205, 184] width 65 height 13
checkbox input "true"
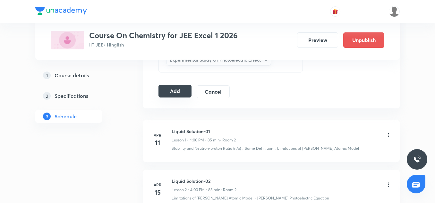
click at [182, 93] on button "Add" at bounding box center [175, 91] width 33 height 13
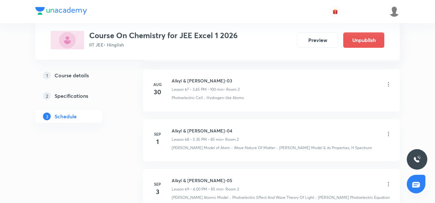
scroll to position [3531, 0]
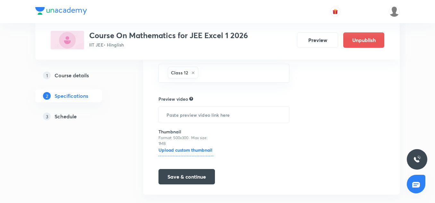
scroll to position [362, 0]
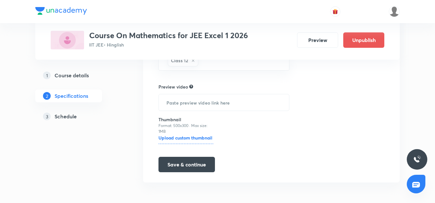
click at [71, 117] on h5 "Schedule" at bounding box center [66, 117] width 22 height 8
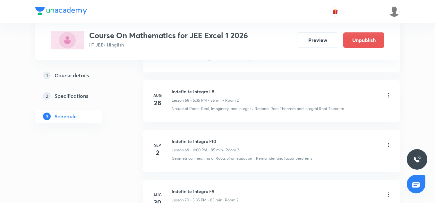
scroll to position [3837, 0]
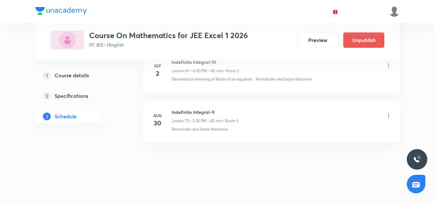
click at [202, 114] on h6 "Indefinite Integral-9" at bounding box center [205, 112] width 67 height 7
copy h6 "Indefinite Integral-9"
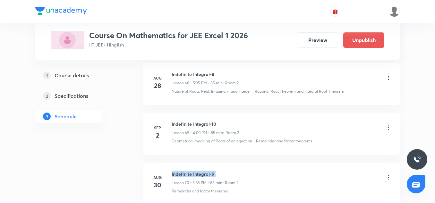
scroll to position [3777, 0]
click at [205, 122] on h6 "Indefinite Integral-10" at bounding box center [205, 122] width 67 height 7
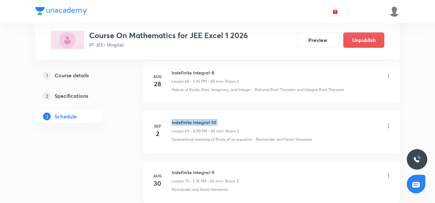
click at [205, 122] on h6 "Indefinite Integral-10" at bounding box center [205, 122] width 67 height 7
copy h6 "Indefinite Integral-10"
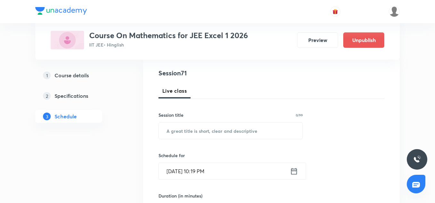
scroll to position [71, 0]
click at [189, 130] on input "text" at bounding box center [231, 130] width 144 height 16
paste input "Indefinite Integral-10"
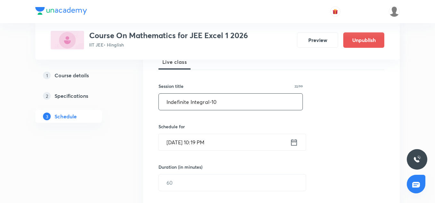
scroll to position [100, 0]
type input "Indefinite Integral-10"
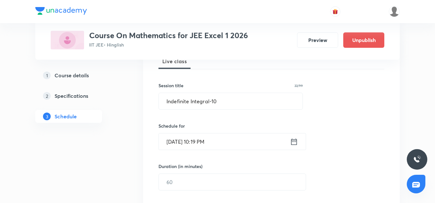
click at [176, 138] on input "Sep 3, 2025, 10:19 PM" at bounding box center [224, 142] width 131 height 16
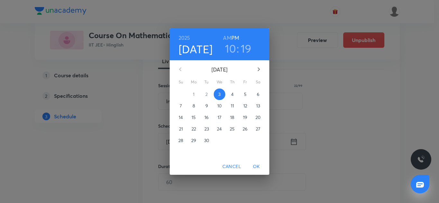
click at [232, 94] on p "4" at bounding box center [232, 94] width 3 height 6
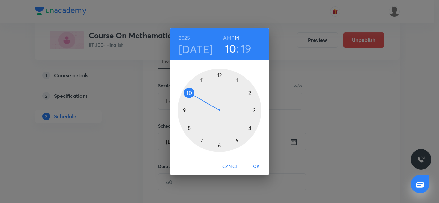
click at [237, 141] on div at bounding box center [219, 110] width 83 height 83
click at [202, 142] on div at bounding box center [219, 110] width 83 height 83
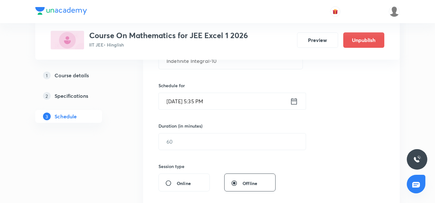
scroll to position [141, 0]
click at [189, 140] on input "text" at bounding box center [232, 141] width 147 height 16
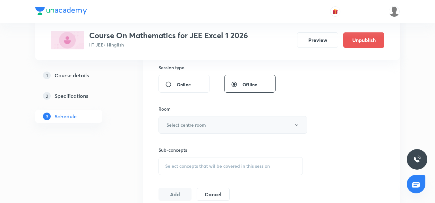
scroll to position [239, 0]
type input "85"
click at [186, 130] on button "Select centre room" at bounding box center [233, 125] width 149 height 18
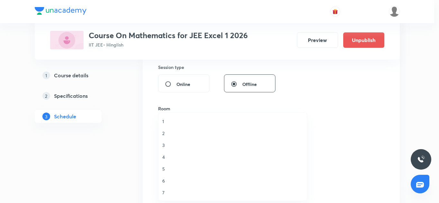
click at [164, 132] on span "2" at bounding box center [232, 133] width 141 height 7
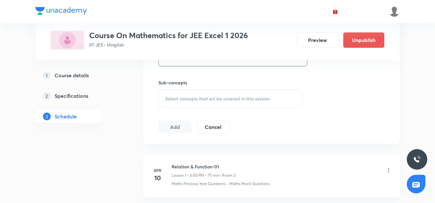
scroll to position [307, 0]
click at [180, 100] on span "Select concepts that wil be covered in this session" at bounding box center [217, 98] width 105 height 5
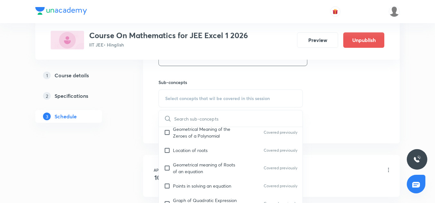
scroll to position [103, 0]
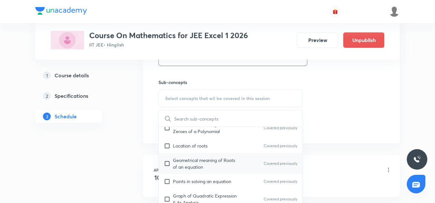
click at [193, 164] on p "Geometrical meaning of Roots of an equation" at bounding box center [205, 163] width 65 height 13
checkbox input "true"
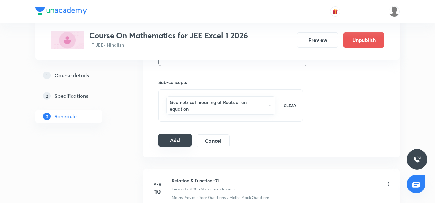
click at [185, 141] on button "Add" at bounding box center [175, 140] width 33 height 13
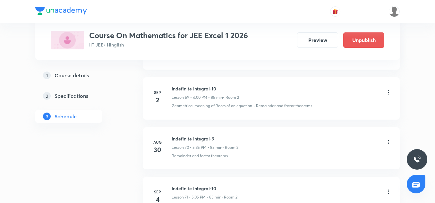
scroll to position [3592, 0]
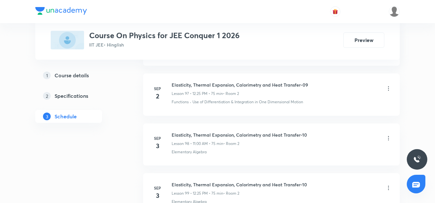
scroll to position [5272, 0]
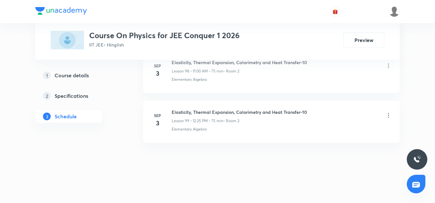
click at [228, 115] on h6 "Elasticity, Thermal Expansion, Calorimetry and Heat Transfer-10" at bounding box center [239, 112] width 135 height 7
copy h6 "Elasticity, Thermal Expansion, Calorimetry and Heat Transfer-10"
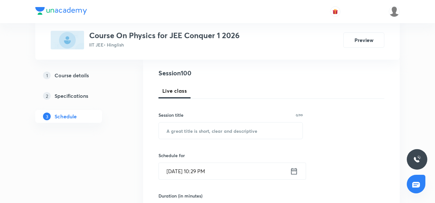
scroll to position [71, 0]
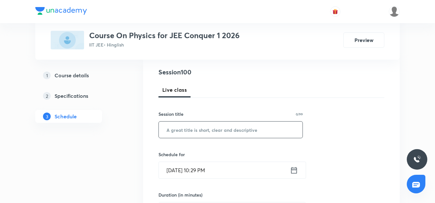
click at [204, 130] on input "text" at bounding box center [231, 130] width 144 height 16
paste input "Elasticity, Thermal Expansion, Calorimetry and Heat Transfer-10"
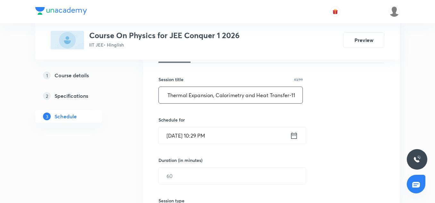
scroll to position [110, 0]
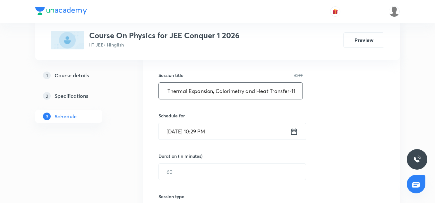
type input "Elasticity, Thermal Expansion, Calorimetry and Heat Transfer-11"
click at [176, 133] on input "Sep 3, 2025, 10:29 PM" at bounding box center [224, 131] width 131 height 16
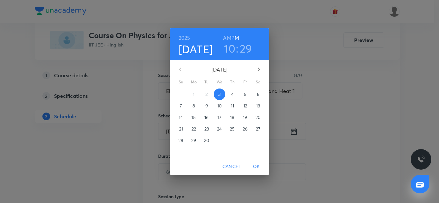
click at [233, 94] on p "4" at bounding box center [232, 94] width 3 height 6
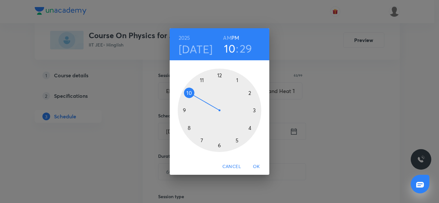
click at [203, 80] on div at bounding box center [219, 110] width 83 height 83
click at [221, 79] on div at bounding box center [219, 110] width 83 height 83
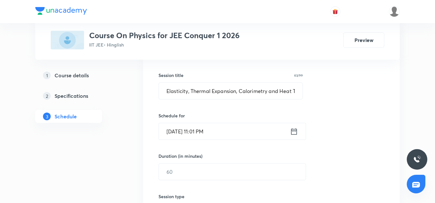
click at [213, 138] on input "Sep 4, 2025, 11:01 PM" at bounding box center [224, 131] width 131 height 16
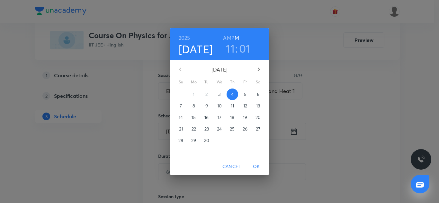
click at [247, 43] on h3 "01" at bounding box center [244, 48] width 11 height 13
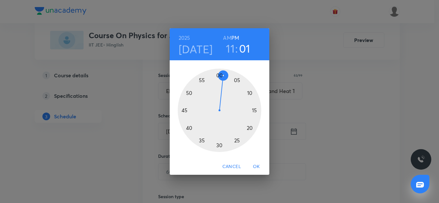
click at [219, 78] on div at bounding box center [219, 110] width 83 height 83
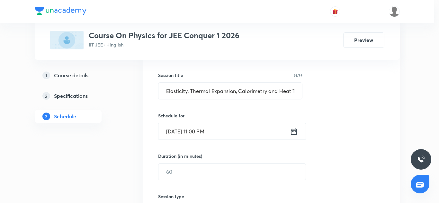
click at [219, 78] on div at bounding box center [219, 110] width 83 height 83
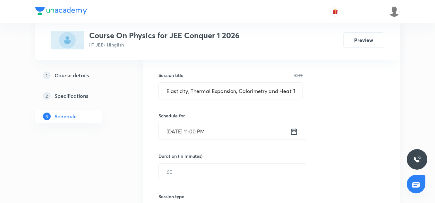
click at [228, 133] on input "Sep 4, 2025, 11:00 PM" at bounding box center [224, 131] width 131 height 16
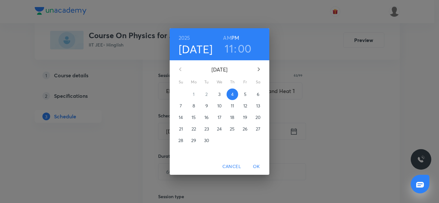
click at [225, 37] on h6 "AM" at bounding box center [227, 37] width 8 height 9
click at [259, 166] on span "OK" at bounding box center [255, 167] width 15 height 8
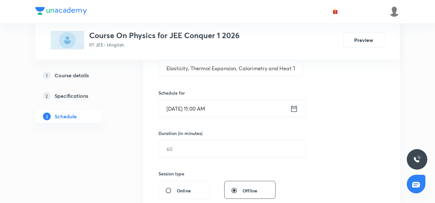
scroll to position [135, 0]
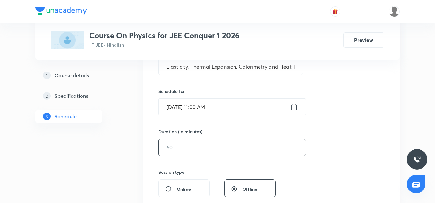
click at [187, 144] on input "text" at bounding box center [232, 147] width 147 height 16
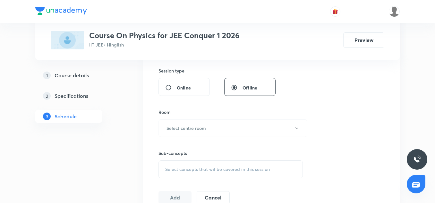
scroll to position [242, 0]
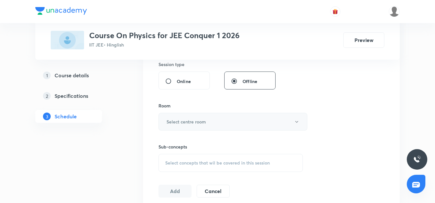
type input "75"
click at [182, 126] on button "Select centre room" at bounding box center [233, 122] width 149 height 18
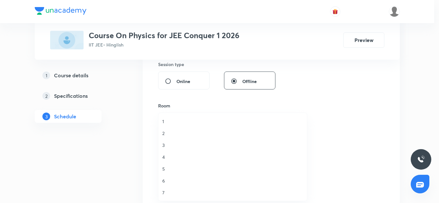
click at [165, 137] on li "2" at bounding box center [232, 133] width 148 height 12
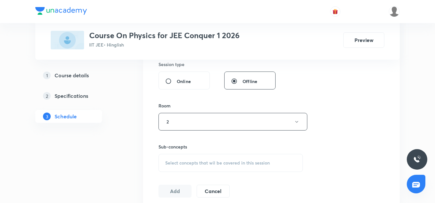
scroll to position [306, 0]
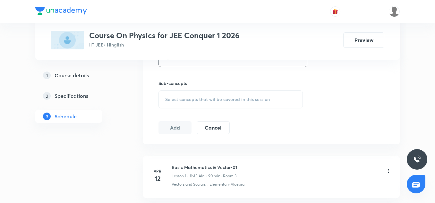
click at [184, 105] on div "Select concepts that wil be covered in this session" at bounding box center [231, 100] width 144 height 18
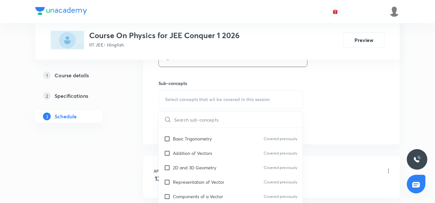
scroll to position [83, 0]
click at [187, 173] on div "2D and 3D Geometry Covered previously" at bounding box center [231, 167] width 144 height 14
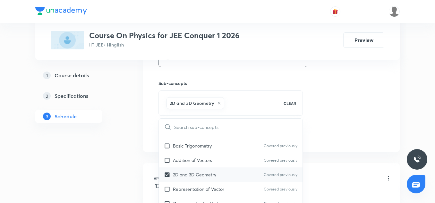
scroll to position [164, 0]
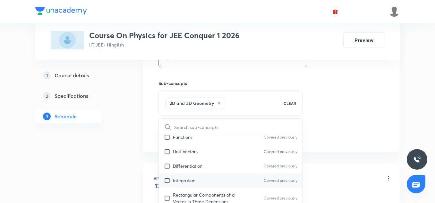
click at [189, 179] on p "Integration" at bounding box center [184, 180] width 22 height 7
checkbox input "true"
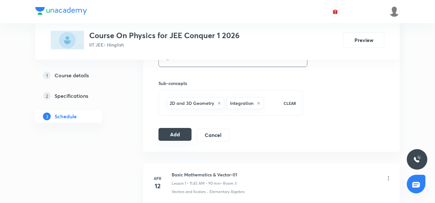
click at [185, 140] on button "Add" at bounding box center [175, 134] width 33 height 13
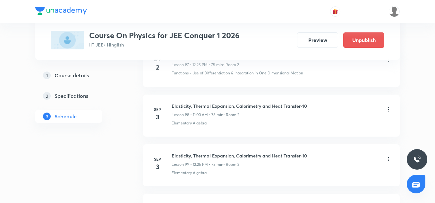
scroll to position [5027, 0]
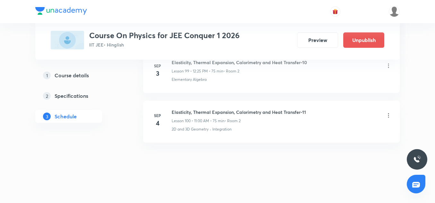
click at [211, 111] on h6 "Elasticity, Thermal Expansion, Calorimetry and Heat Transfer-11" at bounding box center [239, 112] width 135 height 7
copy h6 "Elasticity, Thermal Expansion, Calorimetry and Heat Transfer-11"
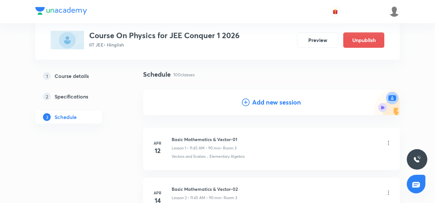
scroll to position [42, 0]
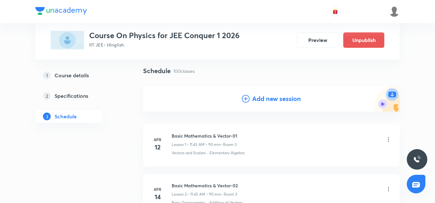
click at [295, 98] on h4 "Add new session" at bounding box center [276, 99] width 49 height 10
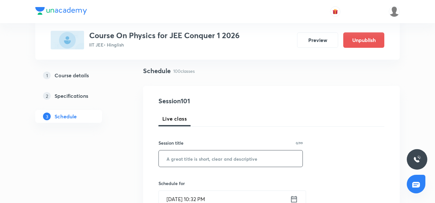
click at [187, 164] on input "text" at bounding box center [231, 159] width 144 height 16
paste input "Elasticity, Thermal Expansion, Calorimetry and Heat Transfer-11"
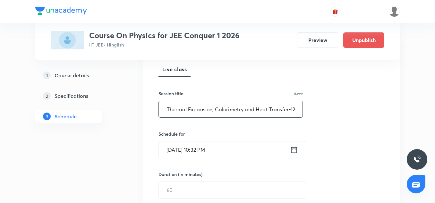
scroll to position [93, 0]
type input "Elasticity, Thermal Expansion, Calorimetry and Heat Transfer-12"
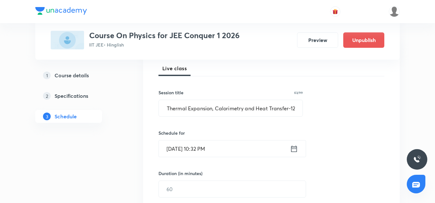
scroll to position [0, 0]
click at [174, 145] on input "Sep 3, 2025, 10:32 PM" at bounding box center [224, 149] width 131 height 16
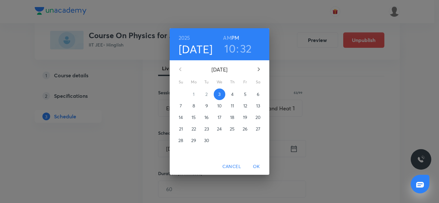
click at [233, 94] on p "4" at bounding box center [232, 94] width 3 height 6
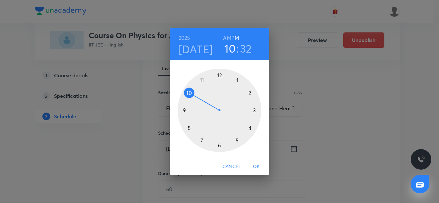
click at [220, 73] on div at bounding box center [219, 110] width 83 height 83
click at [238, 141] on div at bounding box center [219, 110] width 83 height 83
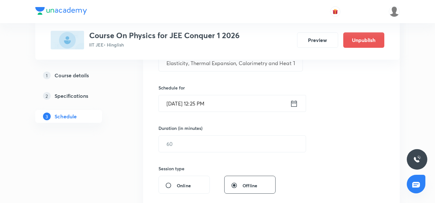
scroll to position [138, 0]
click at [183, 138] on input "text" at bounding box center [232, 143] width 147 height 16
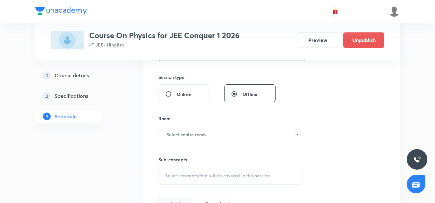
scroll to position [238, 0]
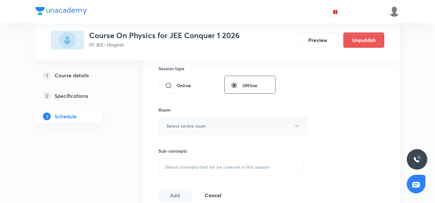
type input "75"
click at [180, 127] on h6 "Select centre room" at bounding box center [186, 126] width 39 height 7
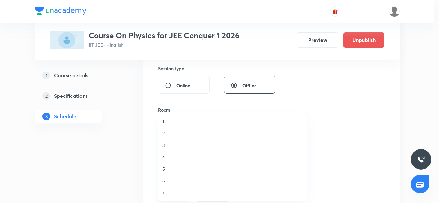
click at [163, 136] on span "2" at bounding box center [232, 133] width 141 height 7
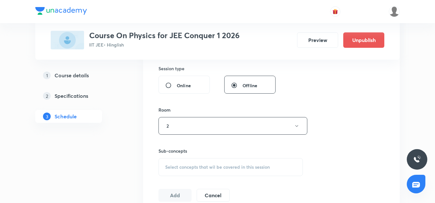
scroll to position [286, 0]
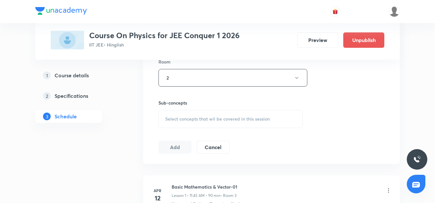
click at [189, 124] on div "Select concepts that wil be covered in this session" at bounding box center [231, 119] width 144 height 18
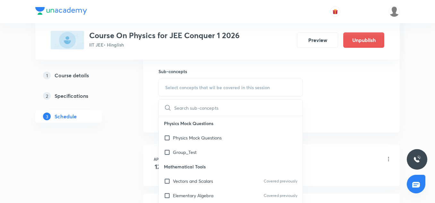
scroll to position [321, 0]
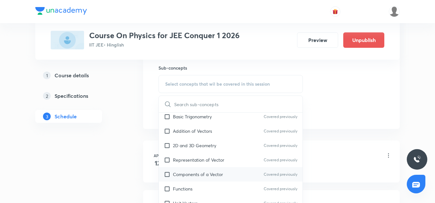
click at [190, 172] on p "Components of a Vector" at bounding box center [198, 174] width 50 height 7
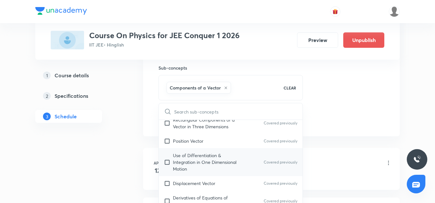
scroll to position [231, 0]
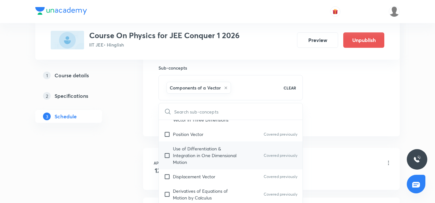
click at [195, 150] on p "Use of Differentiation & Integration in One Dimensional Motion" at bounding box center [205, 155] width 65 height 20
checkbox input "true"
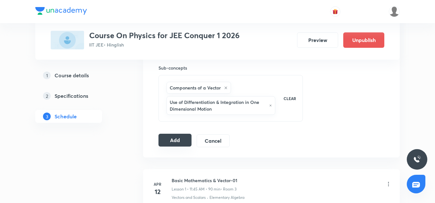
click at [173, 138] on button "Add" at bounding box center [175, 140] width 33 height 13
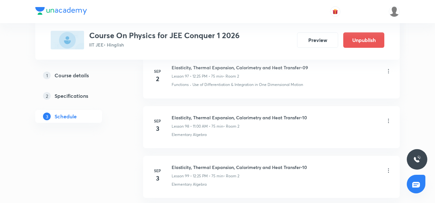
scroll to position [5077, 0]
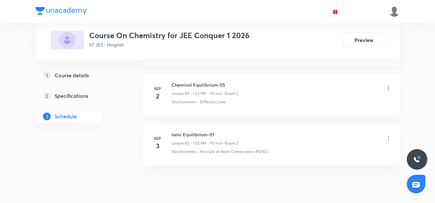
scroll to position [4610, 0]
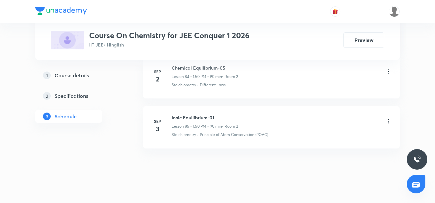
click at [198, 115] on h6 "Ionic Equilibrium-01" at bounding box center [205, 117] width 66 height 7
drag, startPoint x: 198, startPoint y: 115, endPoint x: 197, endPoint y: 108, distance: 6.9
click at [197, 108] on li "[DATE] Ionic Equilibrium-01 Lesson 85 • 1:50 PM • 90 min • Room 2 Stoichiometry…" at bounding box center [271, 127] width 257 height 42
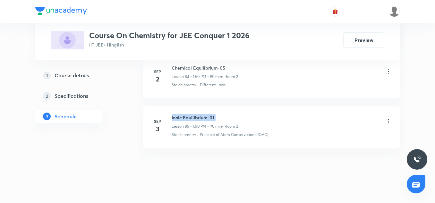
click at [197, 108] on li "[DATE] Ionic Equilibrium-01 Lesson 85 • 1:50 PM • 90 min • Room 2 Stoichiometry…" at bounding box center [271, 127] width 257 height 42
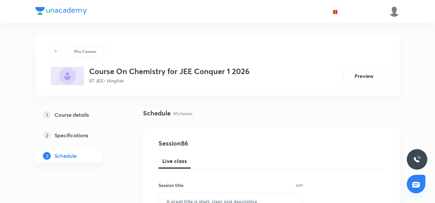
scroll to position [55, 0]
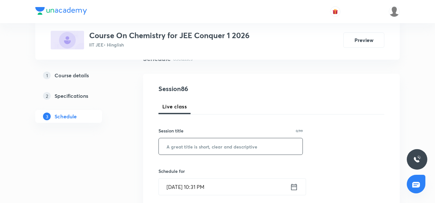
click at [187, 152] on input "text" at bounding box center [231, 146] width 144 height 16
paste input "Ionic Equilibrium-01"
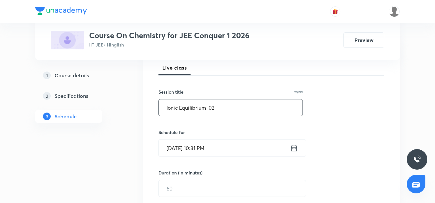
scroll to position [94, 0]
type input "Ionic Equilibrium-02"
click at [180, 141] on input "[DATE] 10:31 PM" at bounding box center [224, 147] width 131 height 16
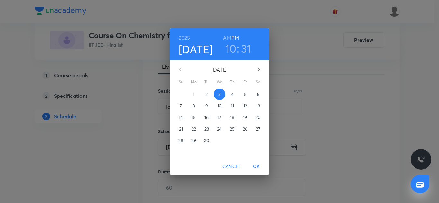
click at [235, 93] on span "4" at bounding box center [232, 94] width 12 height 6
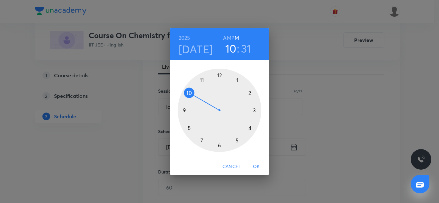
click at [237, 81] on div at bounding box center [219, 110] width 83 height 83
click at [191, 93] on div at bounding box center [219, 110] width 83 height 83
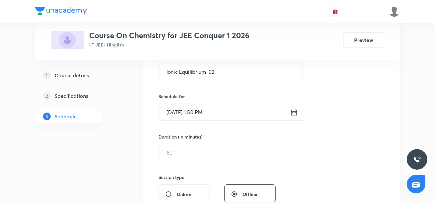
scroll to position [130, 0]
click at [184, 144] on input "text" at bounding box center [232, 152] width 147 height 16
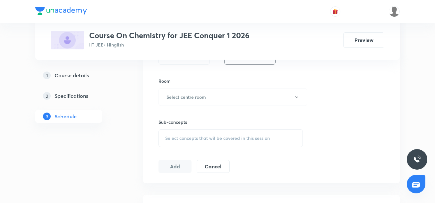
scroll to position [267, 0]
type input "90"
click at [186, 105] on button "Select centre room" at bounding box center [233, 97] width 149 height 18
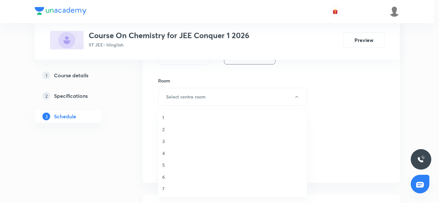
click at [171, 127] on span "2" at bounding box center [232, 129] width 141 height 7
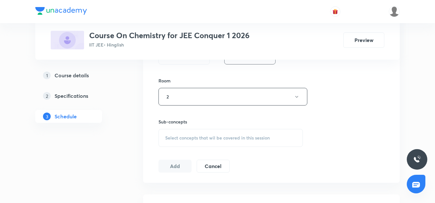
scroll to position [309, 0]
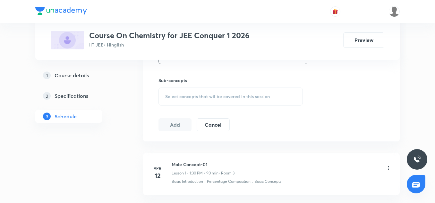
click at [195, 100] on div "Select concepts that wil be covered in this session" at bounding box center [231, 97] width 144 height 18
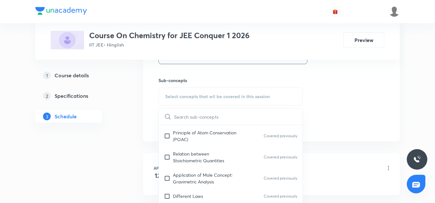
scroll to position [131, 0]
click at [199, 173] on p "Application of Mole Concept: Gravimetric Analysis" at bounding box center [205, 177] width 65 height 13
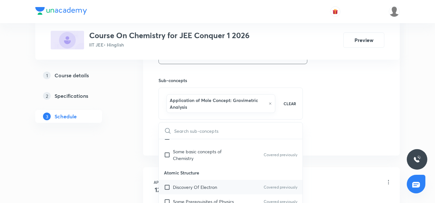
scroll to position [232, 0]
click at [192, 180] on div "Discovery Of Electron Covered previously" at bounding box center [231, 187] width 144 height 14
checkbox input "true"
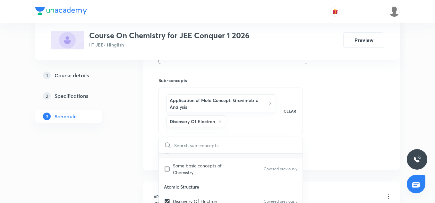
click at [196, 157] on div "Concentration Terms Covered previously" at bounding box center [231, 151] width 144 height 14
checkbox input "true"
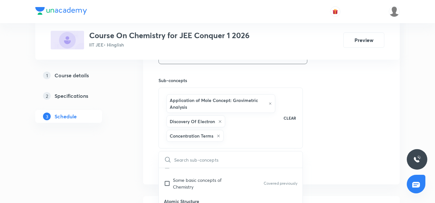
click at [362, 113] on div "Session 86 Live class Session title 20/99 Ionic Equilibrium-02 ​ Schedule for […" at bounding box center [272, 2] width 226 height 344
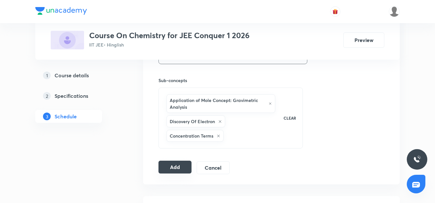
click at [178, 169] on button "Add" at bounding box center [175, 167] width 33 height 13
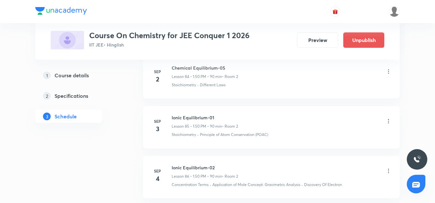
scroll to position [4364, 0]
